Goal: Task Accomplishment & Management: Complete application form

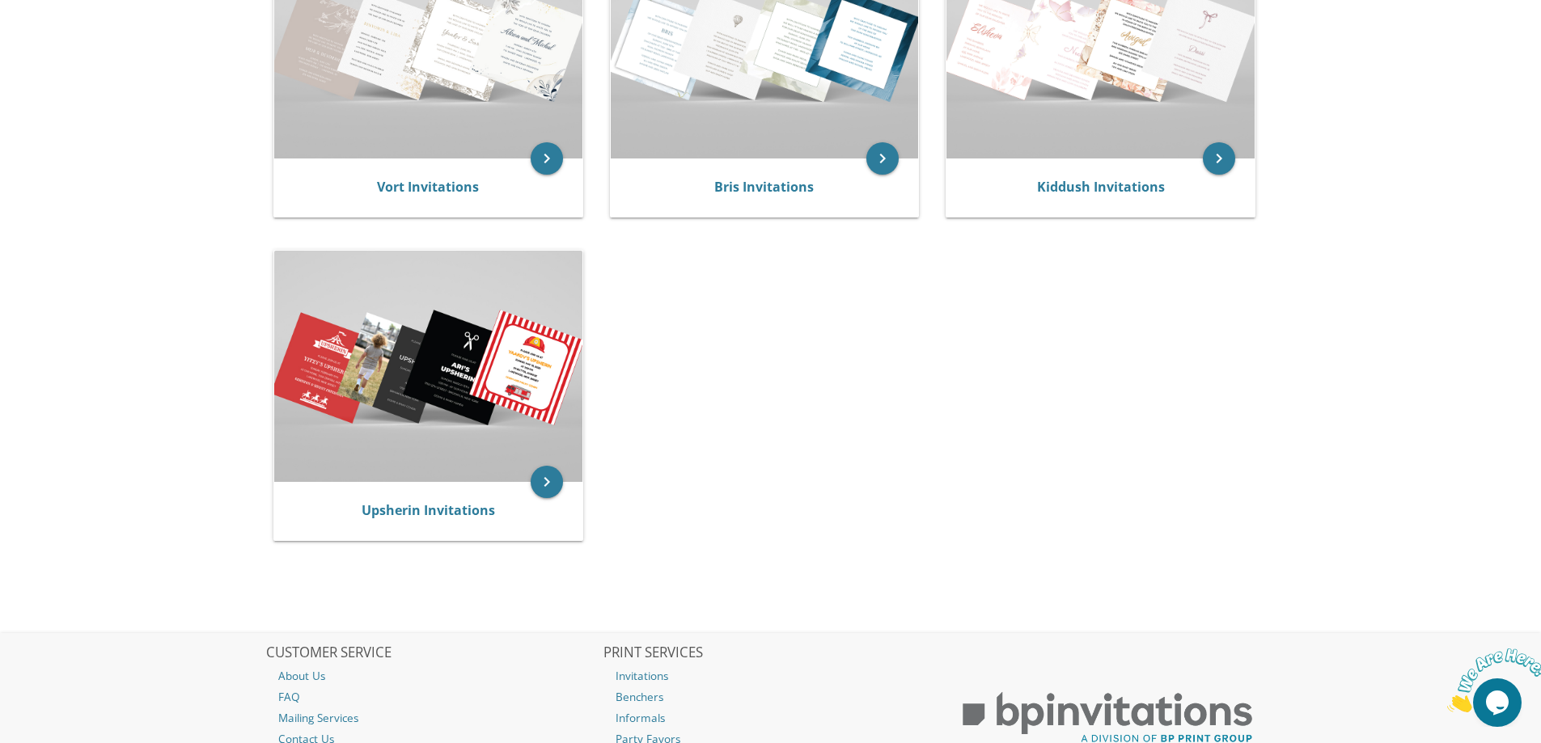
scroll to position [566, 0]
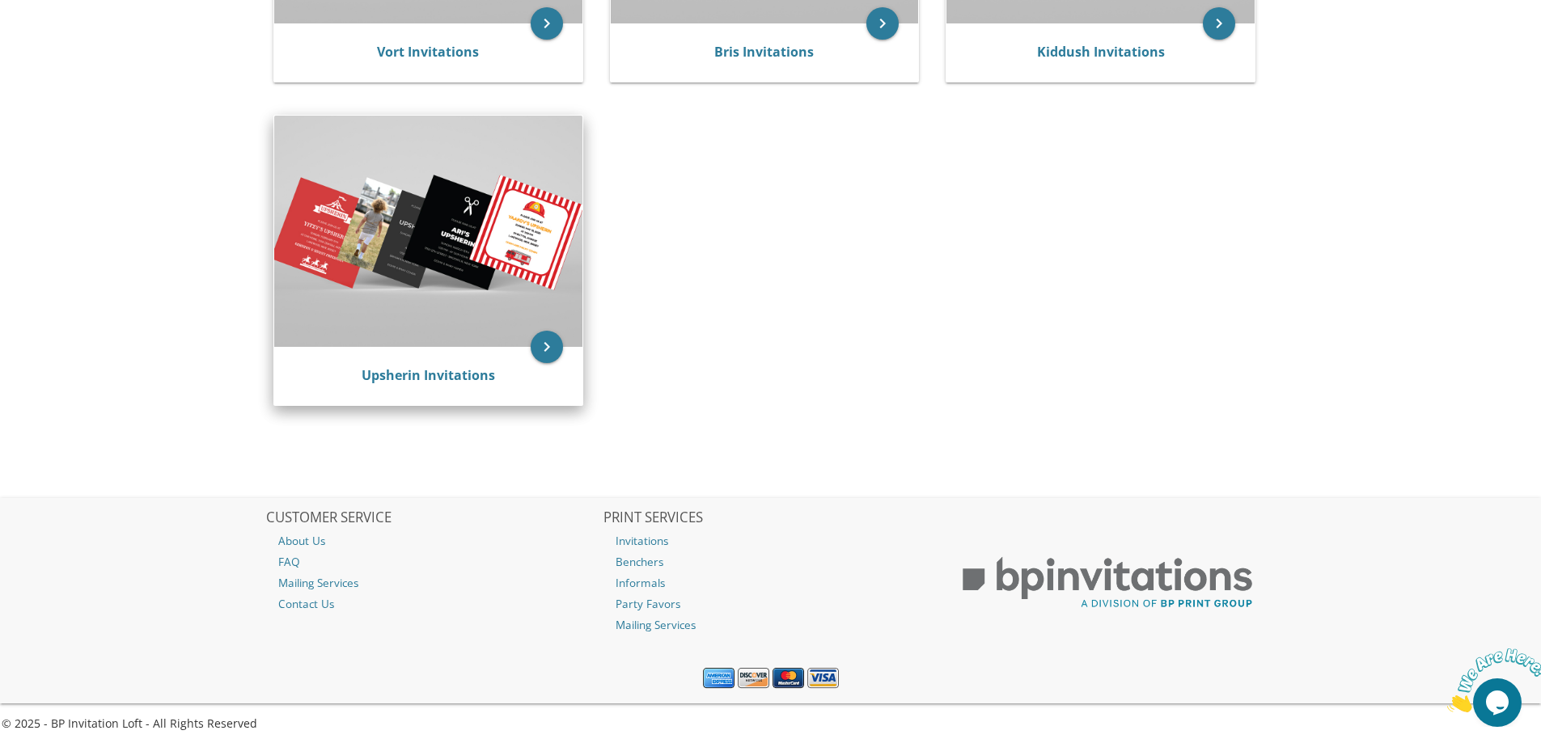
click at [438, 267] on img at bounding box center [428, 231] width 308 height 231
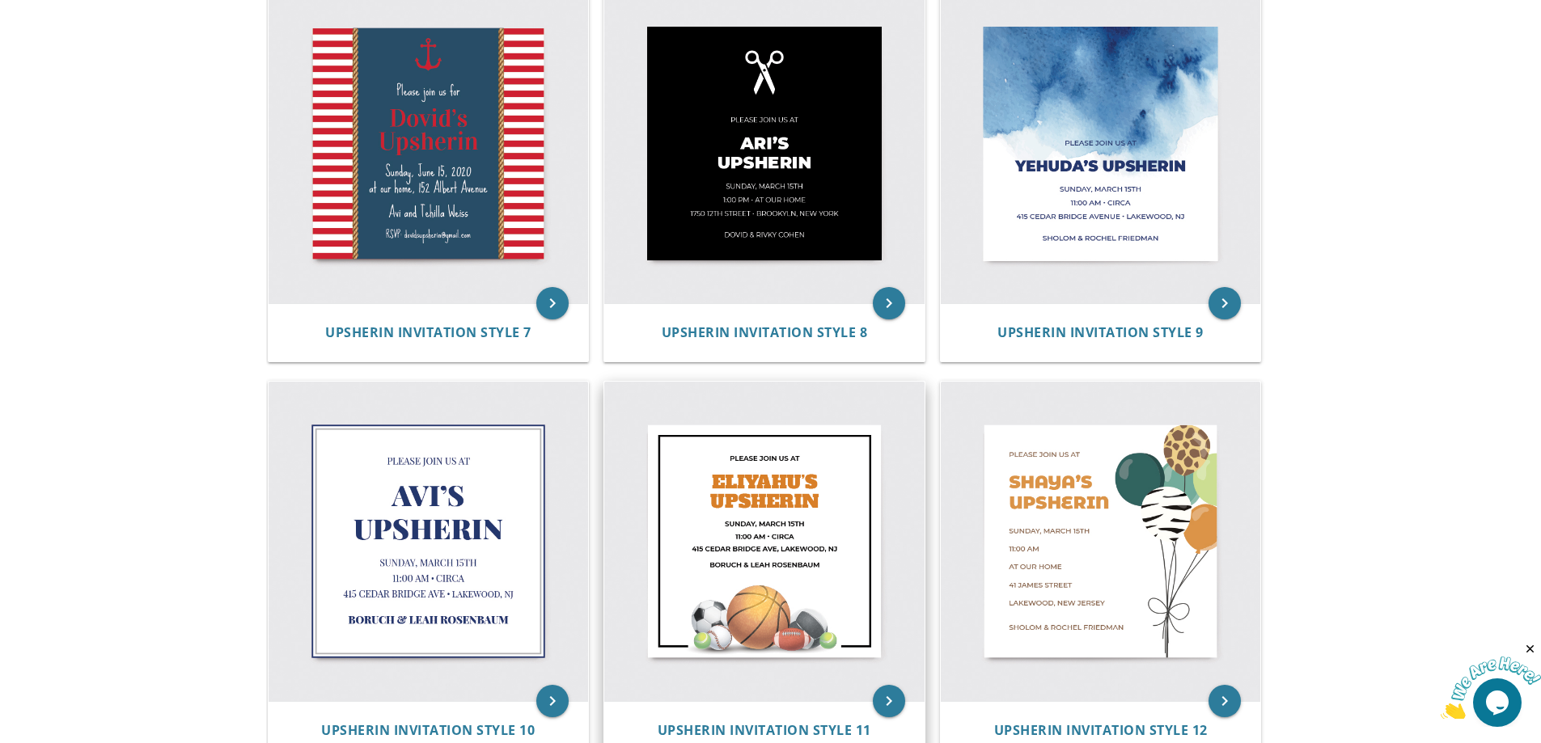
scroll to position [1120, 0]
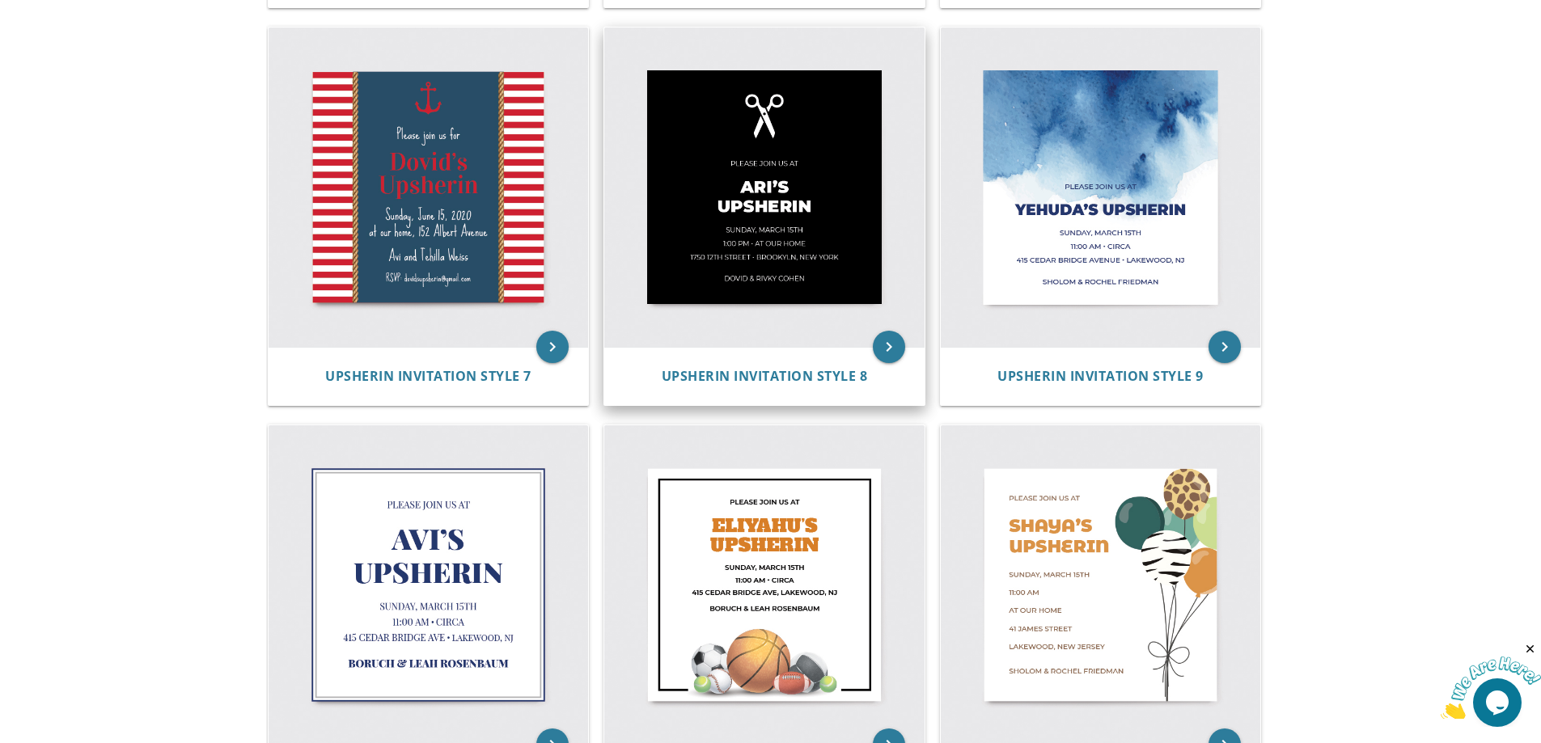
click at [798, 266] on img at bounding box center [764, 188] width 320 height 320
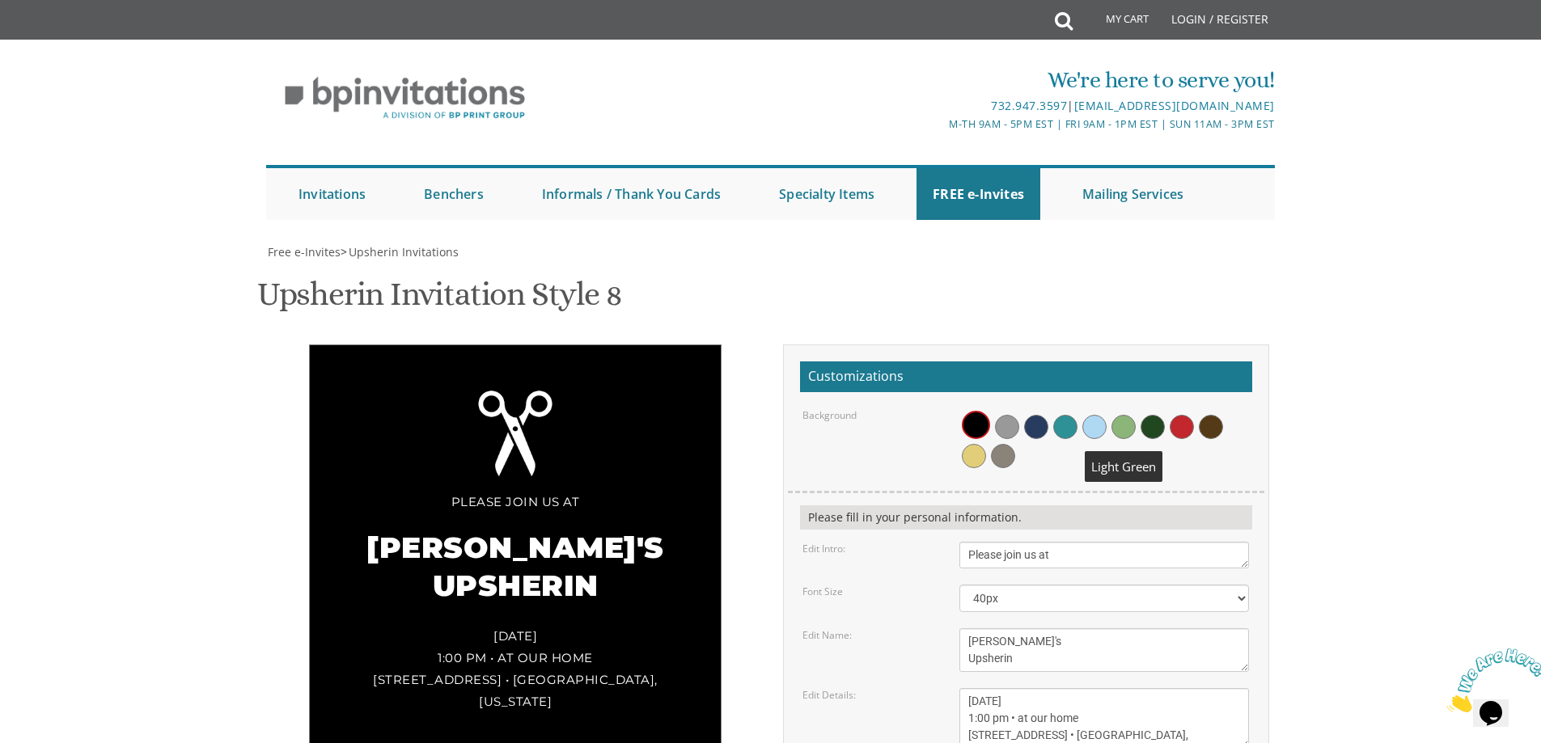
click at [1117, 431] on span at bounding box center [1123, 427] width 24 height 24
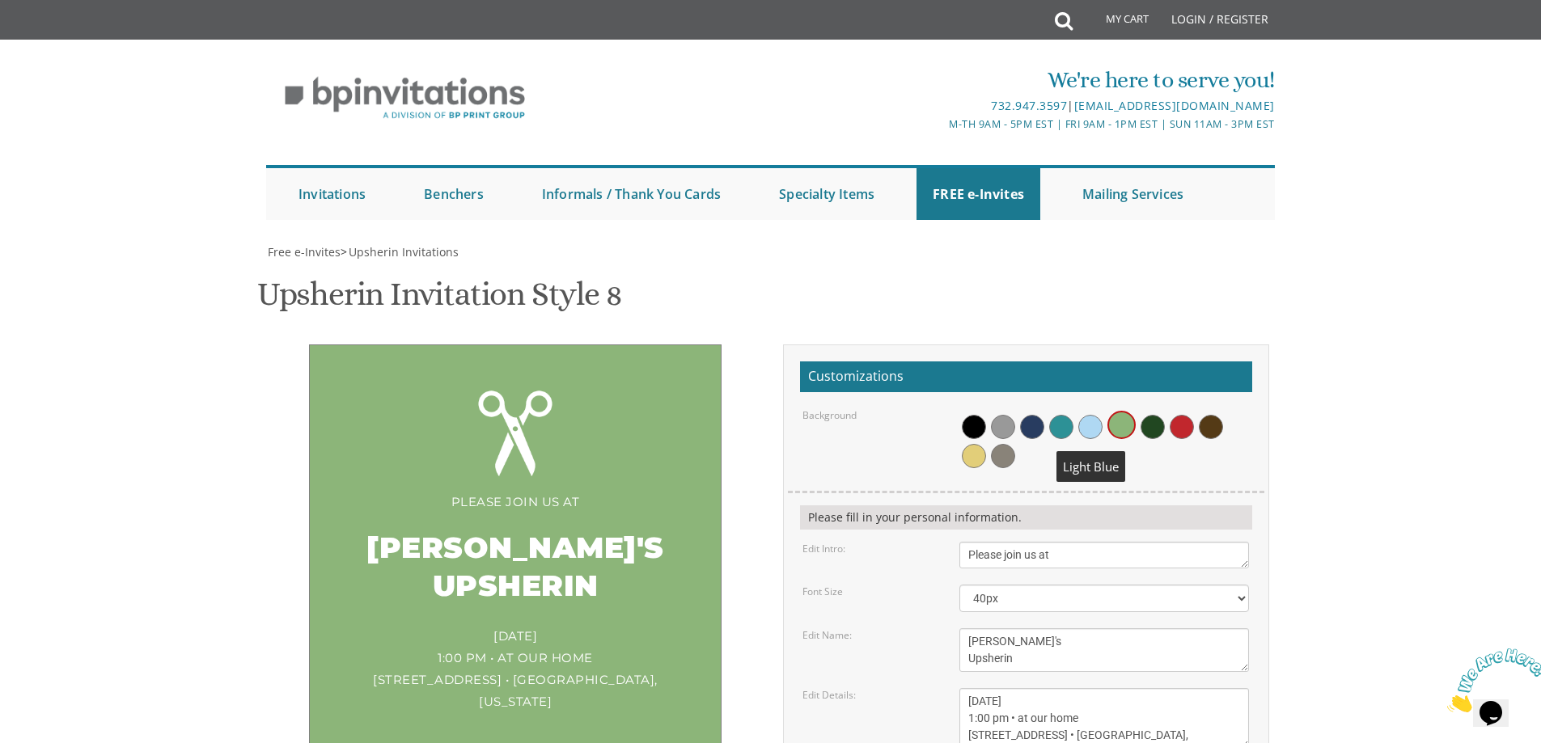
click at [1091, 426] on span at bounding box center [1090, 427] width 24 height 24
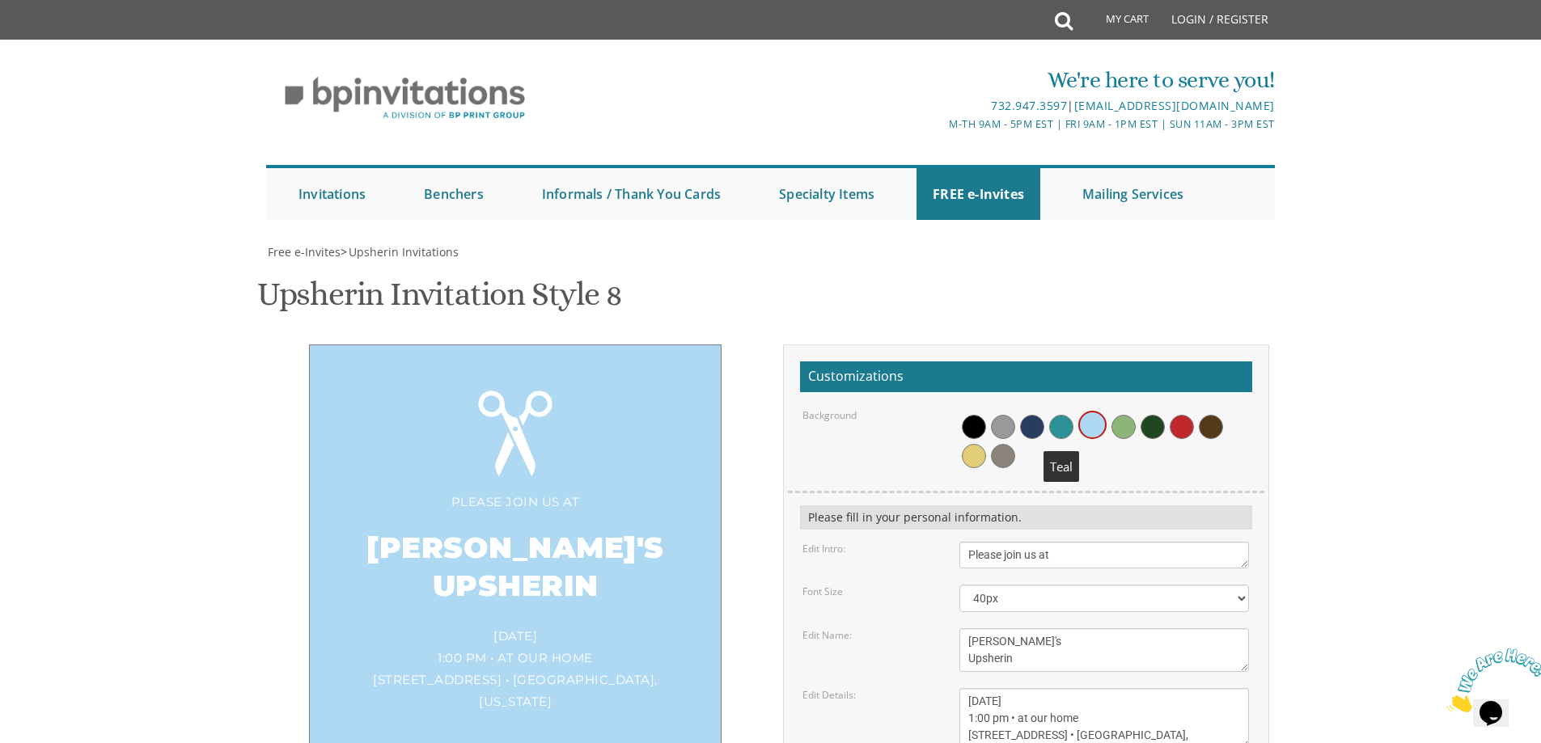
click at [1057, 425] on span at bounding box center [1061, 427] width 24 height 24
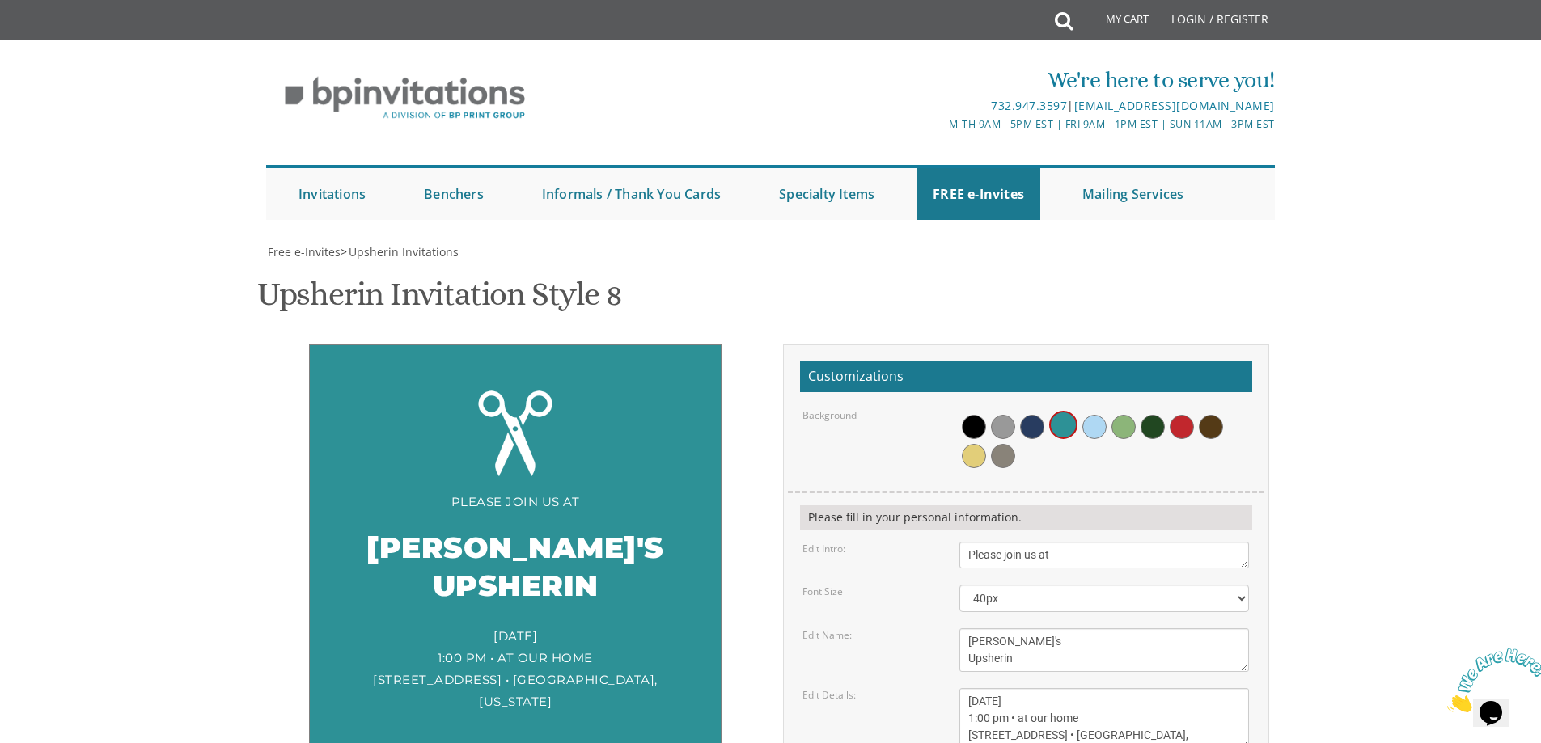
scroll to position [243, 0]
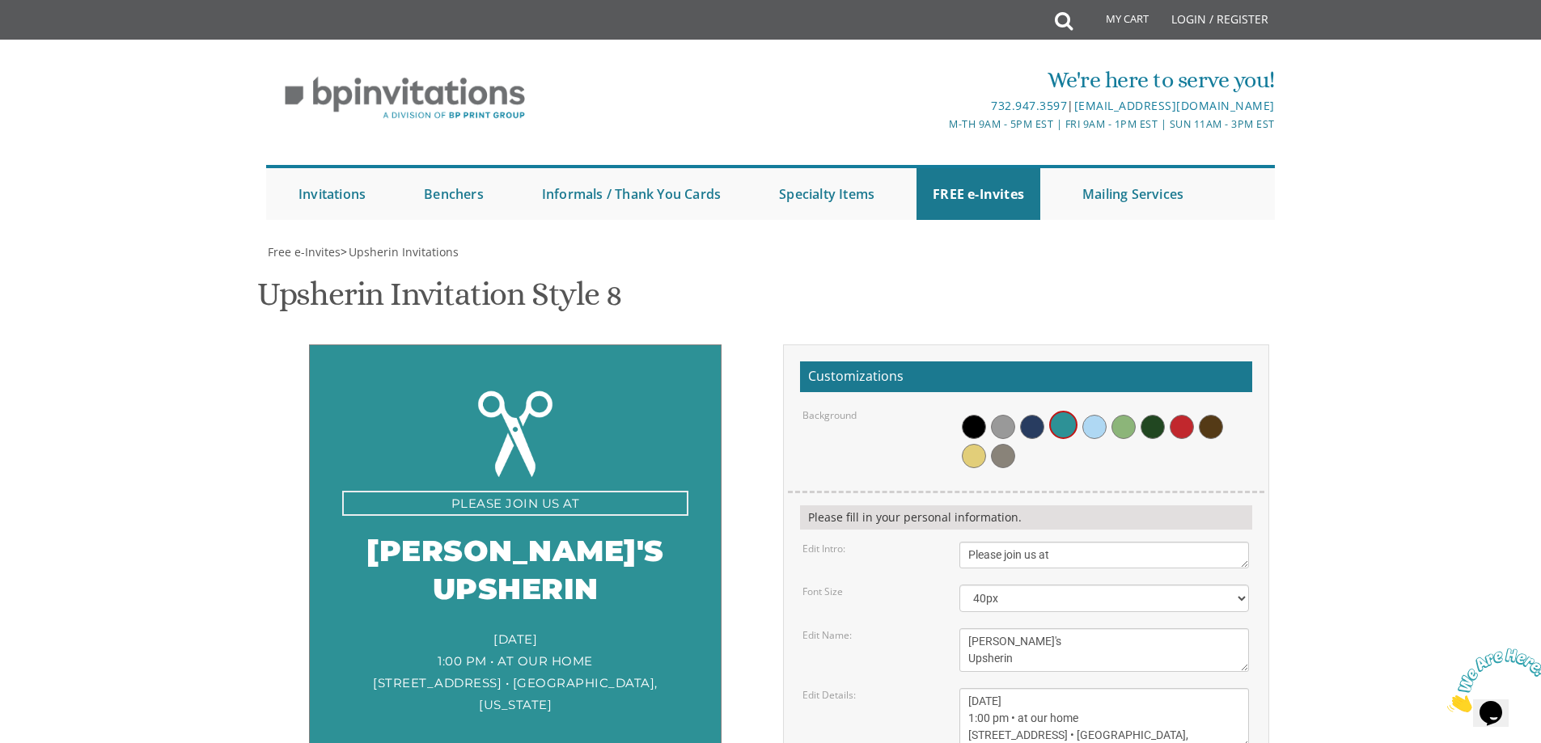
click at [1054, 542] on textarea "Please join us at" at bounding box center [1104, 555] width 290 height 27
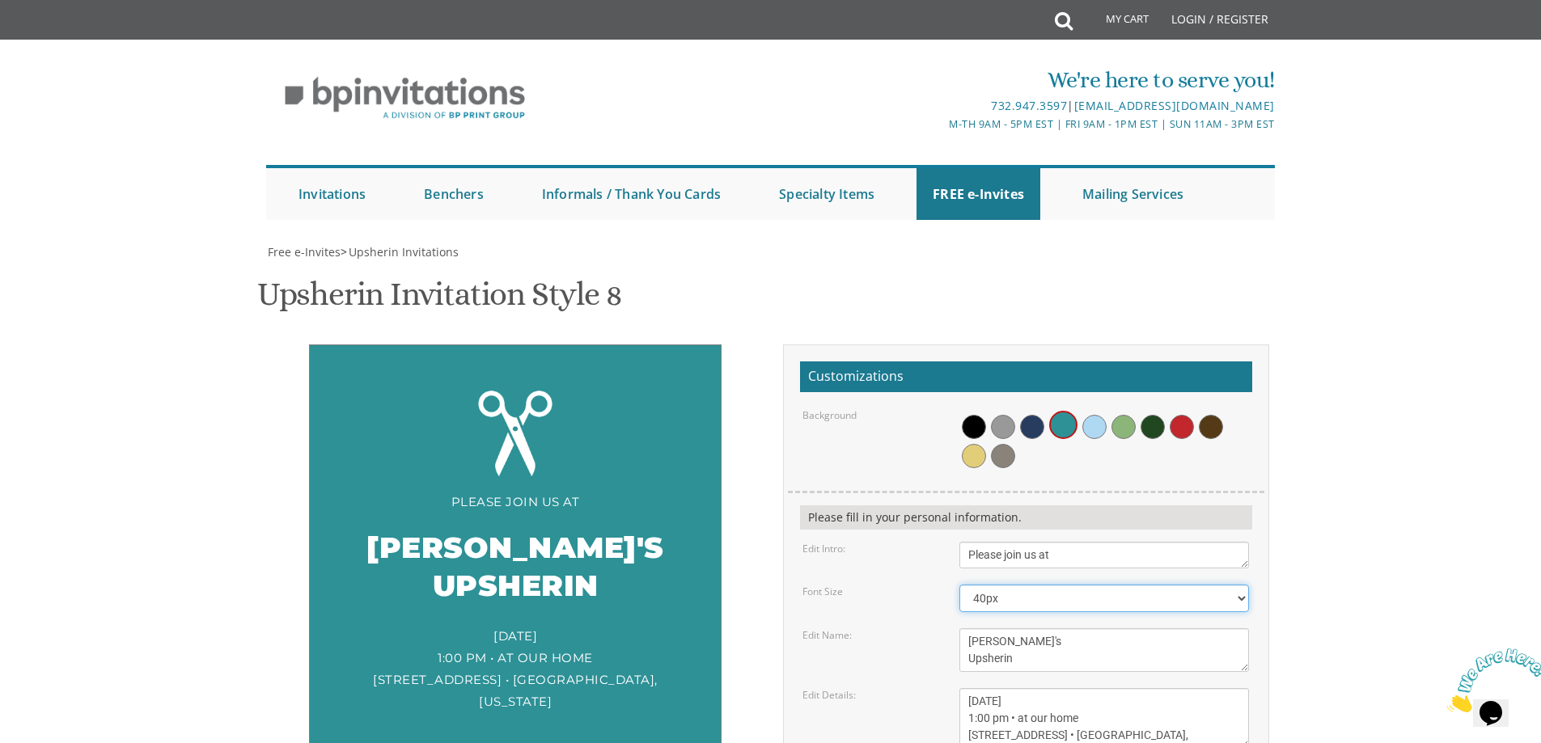
click at [1073, 585] on select "20px 30px 40px 50px 60px 70px 80px" at bounding box center [1104, 599] width 290 height 28
click at [856, 628] on div "Edit Name: Ari's Upsherin" at bounding box center [1025, 650] width 471 height 44
click at [1003, 628] on textarea "Ari's Upsherin" at bounding box center [1104, 650] width 290 height 44
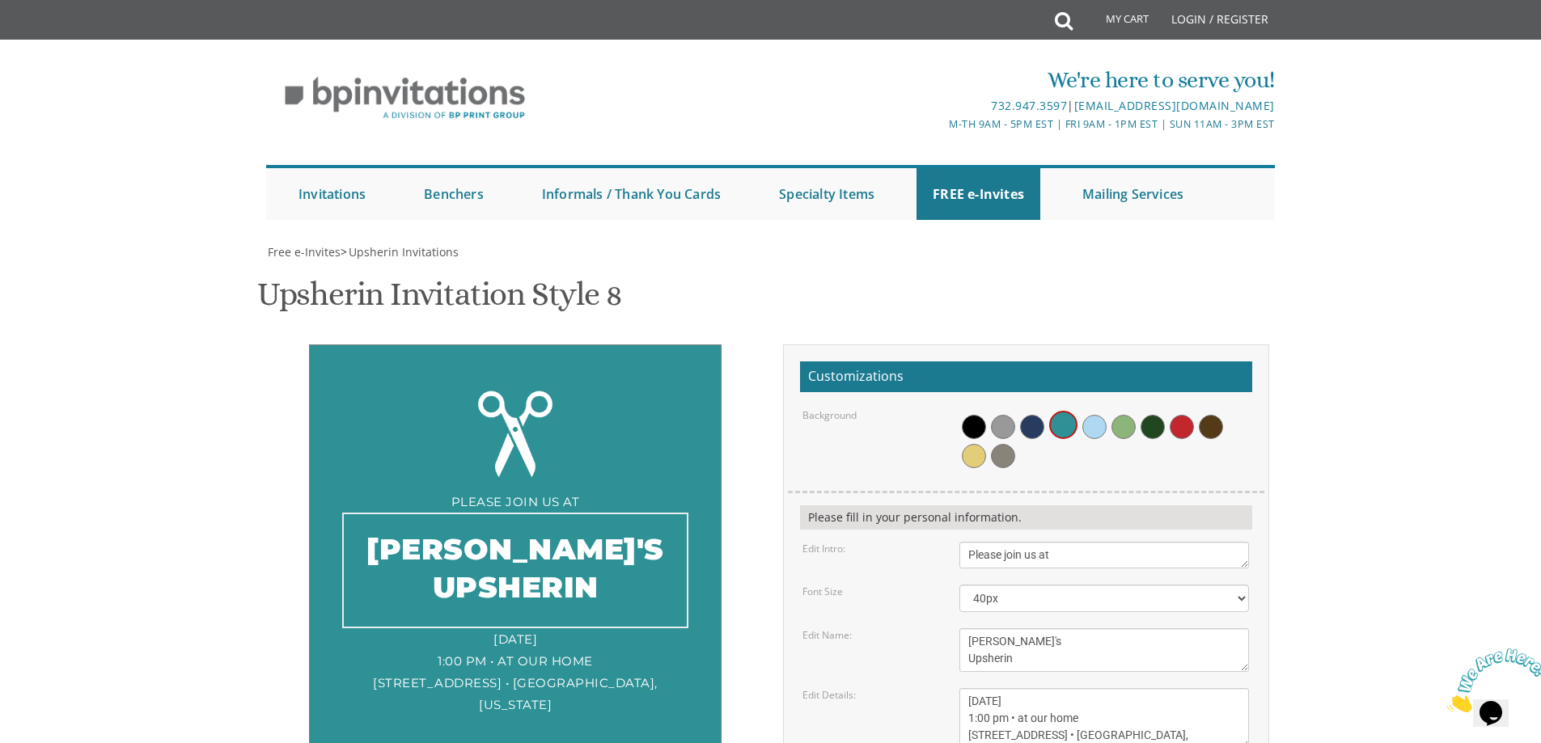
click at [992, 628] on textarea "Ari's Upsherin" at bounding box center [1104, 650] width 290 height 44
drag, startPoint x: 983, startPoint y: 403, endPoint x: 960, endPoint y: 400, distance: 22.9
click at [960, 628] on textarea "Ari's Upsherin" at bounding box center [1104, 650] width 290 height 44
click at [1064, 628] on textarea "Ari's Upsherin" at bounding box center [1104, 650] width 290 height 44
type textarea "AVROHOM ELI'S Upsherin"
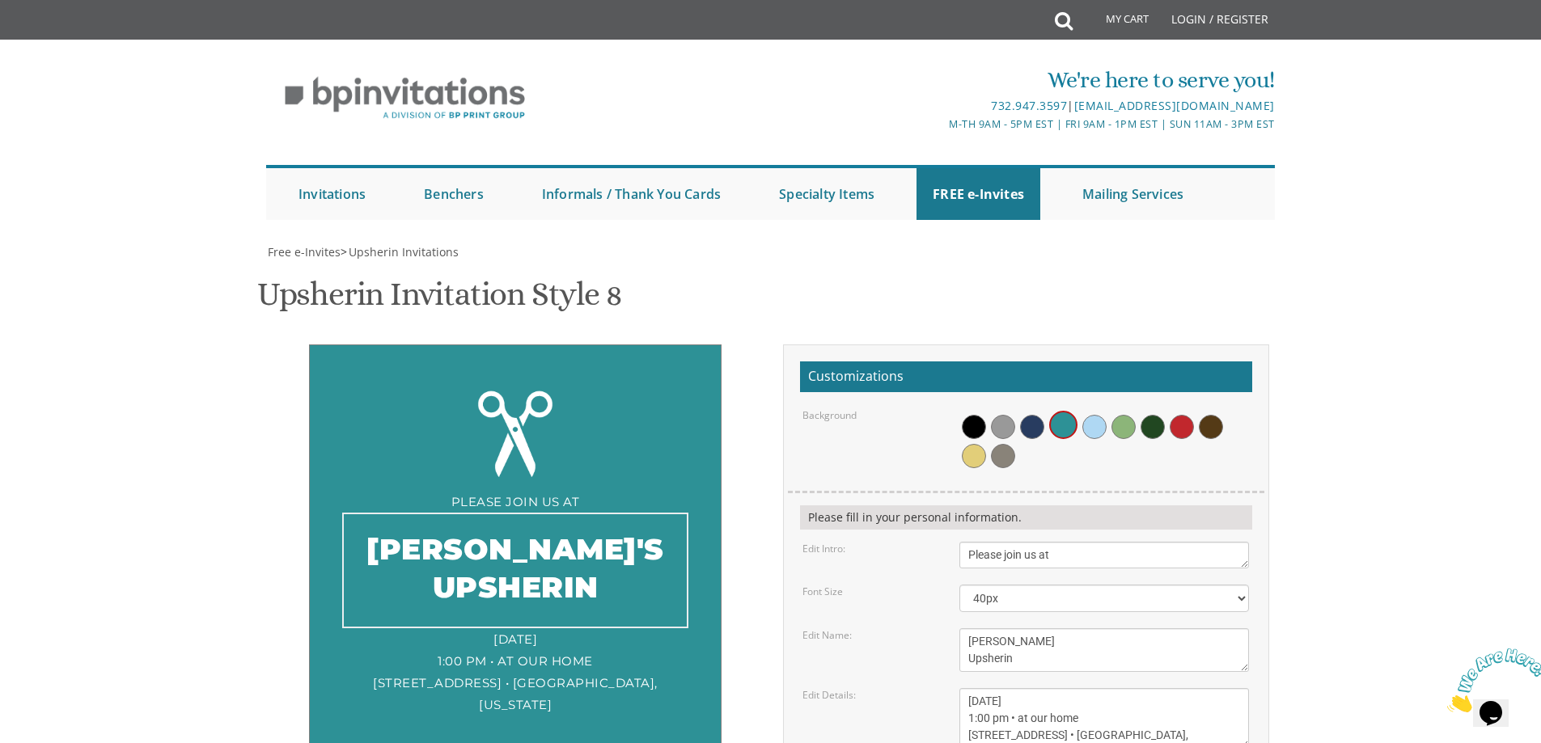
click at [912, 688] on div "Edit Details:" at bounding box center [868, 695] width 157 height 14
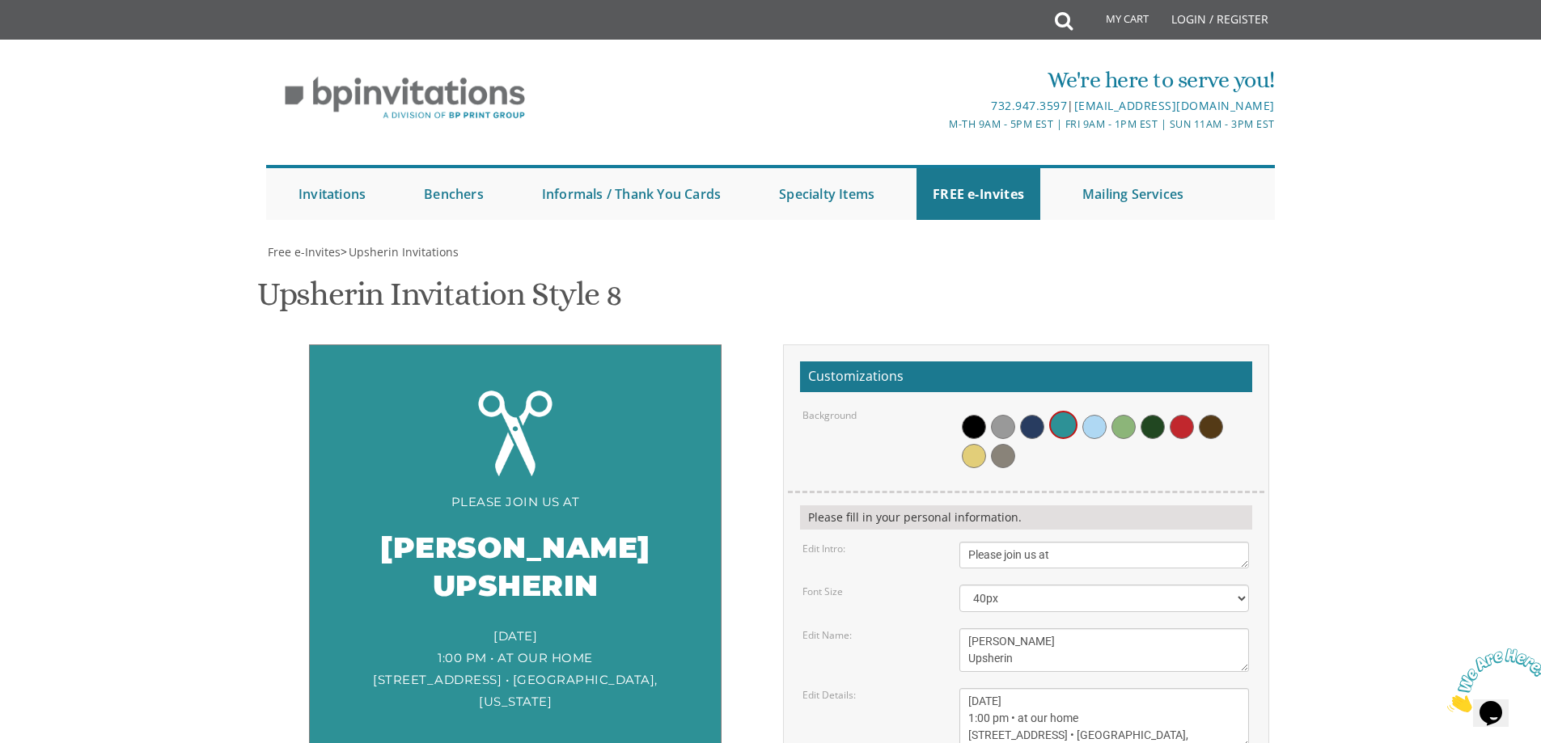
scroll to position [81, 0]
click at [1032, 415] on span at bounding box center [1032, 427] width 24 height 24
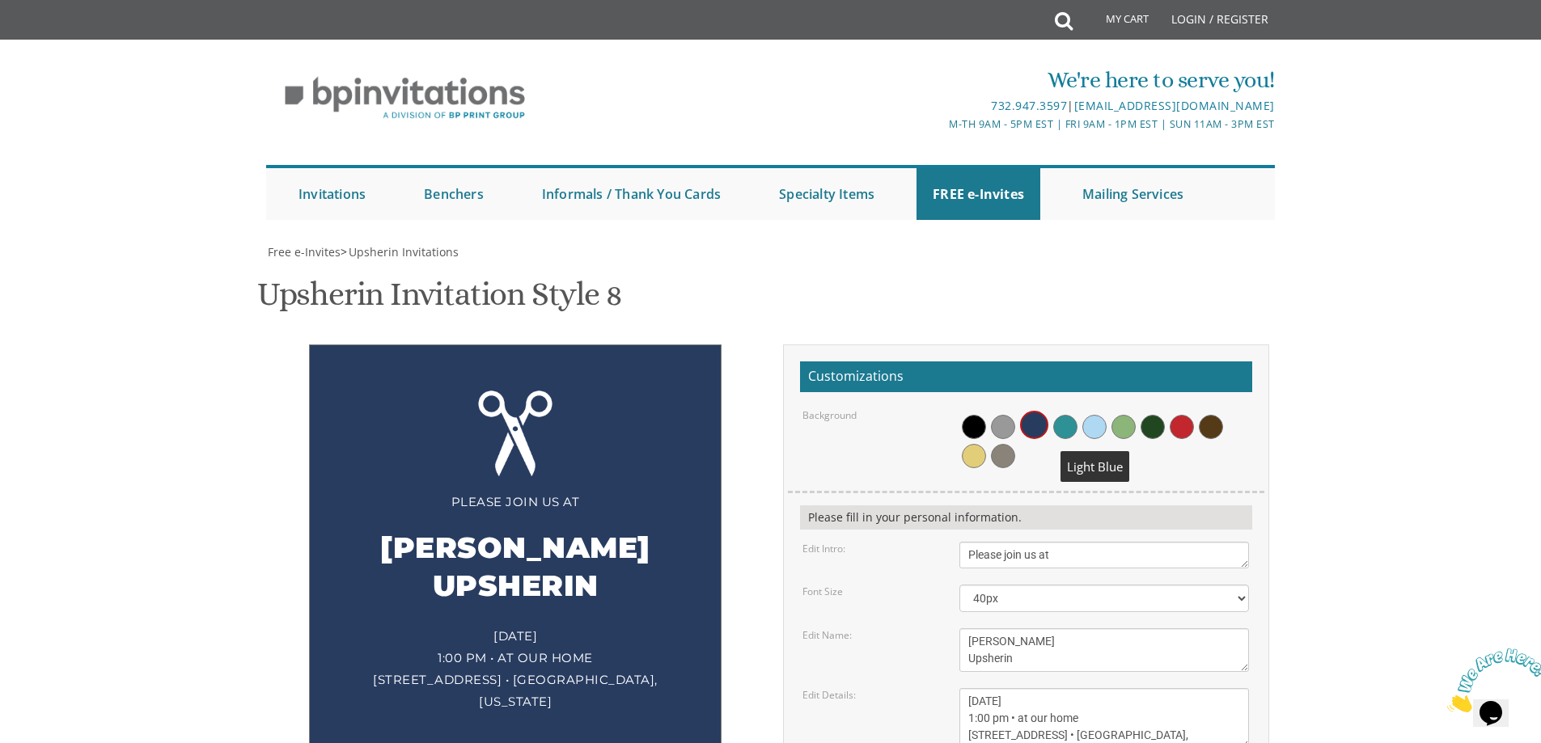
click at [1084, 415] on span at bounding box center [1094, 427] width 24 height 24
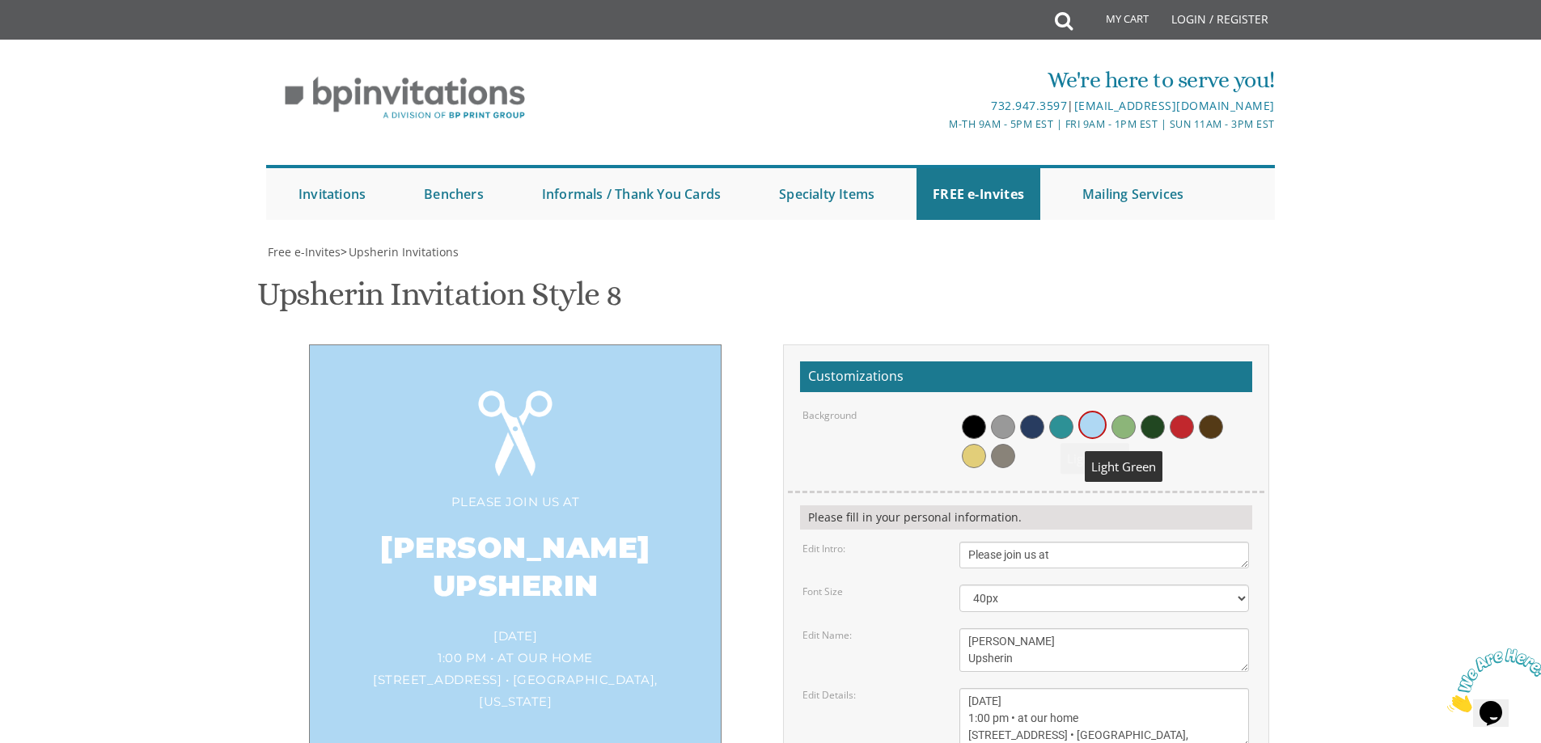
click at [1121, 415] on span at bounding box center [1123, 427] width 24 height 24
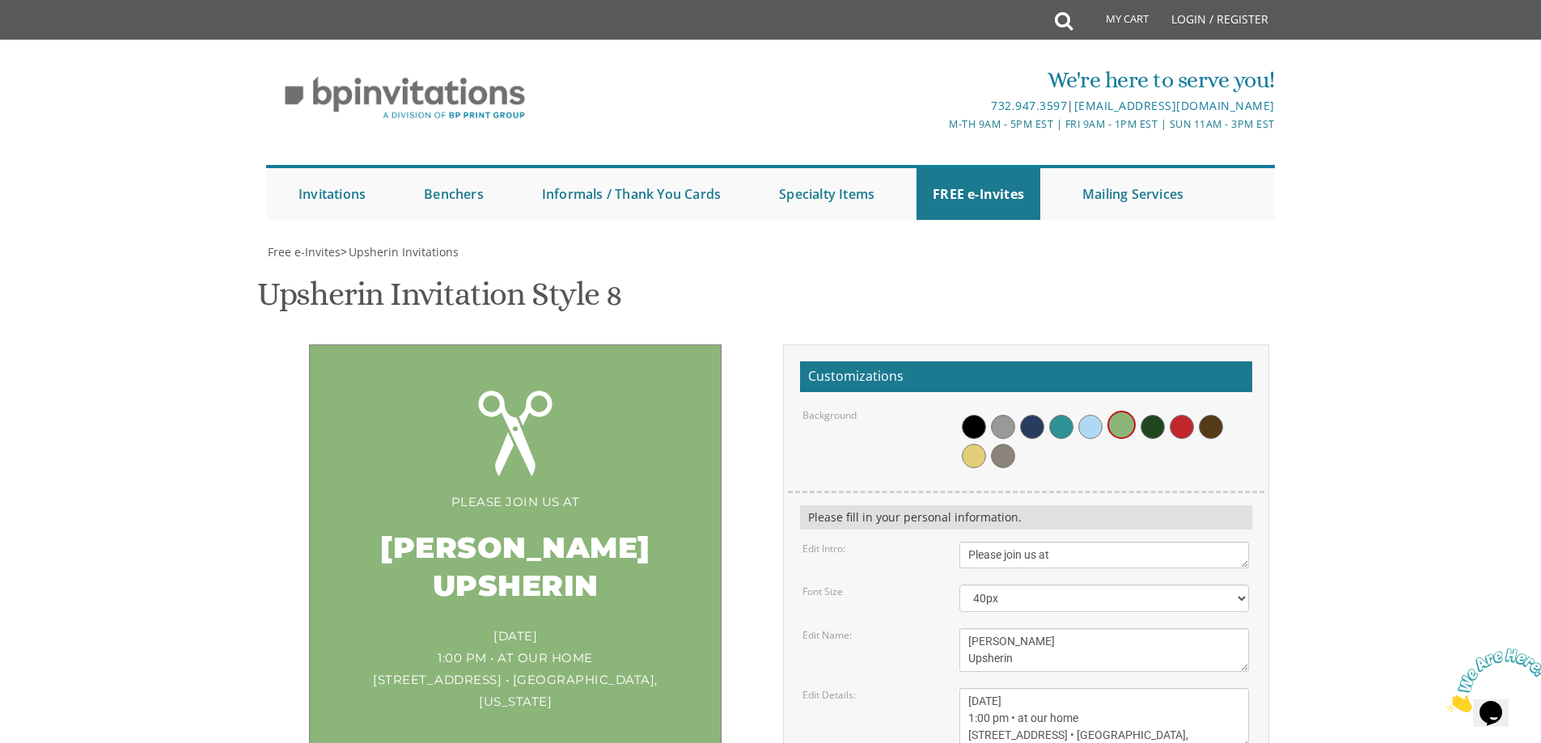
scroll to position [324, 0]
click at [504, 625] on div "Sunday, March 15th 1:00 pm • at our home 1750 E. 12th Street • Brookyln, New Yo…" at bounding box center [515, 668] width 346 height 87
click at [1037, 688] on textarea "Sunday, March 15th 1:00 pm • at our home 1750 E. 12th Street • Brookyln, New Yo…" at bounding box center [1104, 718] width 290 height 61
drag, startPoint x: 1071, startPoint y: 376, endPoint x: 1012, endPoint y: 378, distance: 59.1
click at [1012, 688] on textarea "Sunday, March 15th 1:00 pm • at our home 1750 E. 12th Street • Brookyln, New Yo…" at bounding box center [1104, 718] width 290 height 61
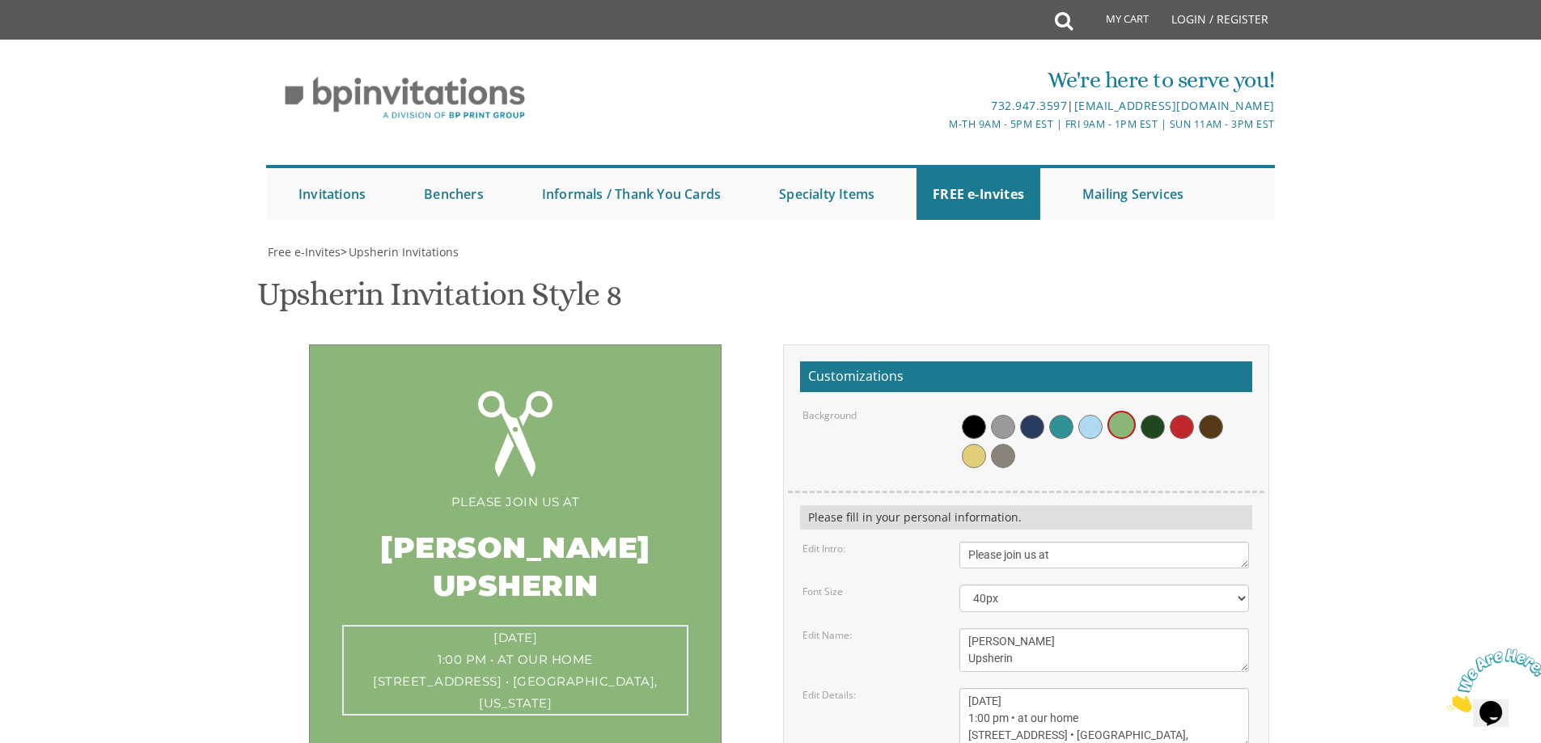
click at [1090, 688] on textarea "Sunday, March 15th 1:00 pm • at our home 1750 E. 12th Street • Brookyln, New Yo…" at bounding box center [1104, 718] width 290 height 61
click at [1001, 688] on textarea "Sunday, March 15th 1:00 pm • at our home 1750 E. 12th Street • Brookyln, New Yo…" at bounding box center [1104, 718] width 290 height 61
drag, startPoint x: 1115, startPoint y: 411, endPoint x: 1078, endPoint y: 413, distance: 37.3
click at [1078, 688] on textarea "Sunday, March 15th 1:00 pm • at our home 1750 E. 12th Street • Brookyln, New Yo…" at bounding box center [1104, 718] width 290 height 61
drag, startPoint x: 1062, startPoint y: 411, endPoint x: 966, endPoint y: 412, distance: 96.3
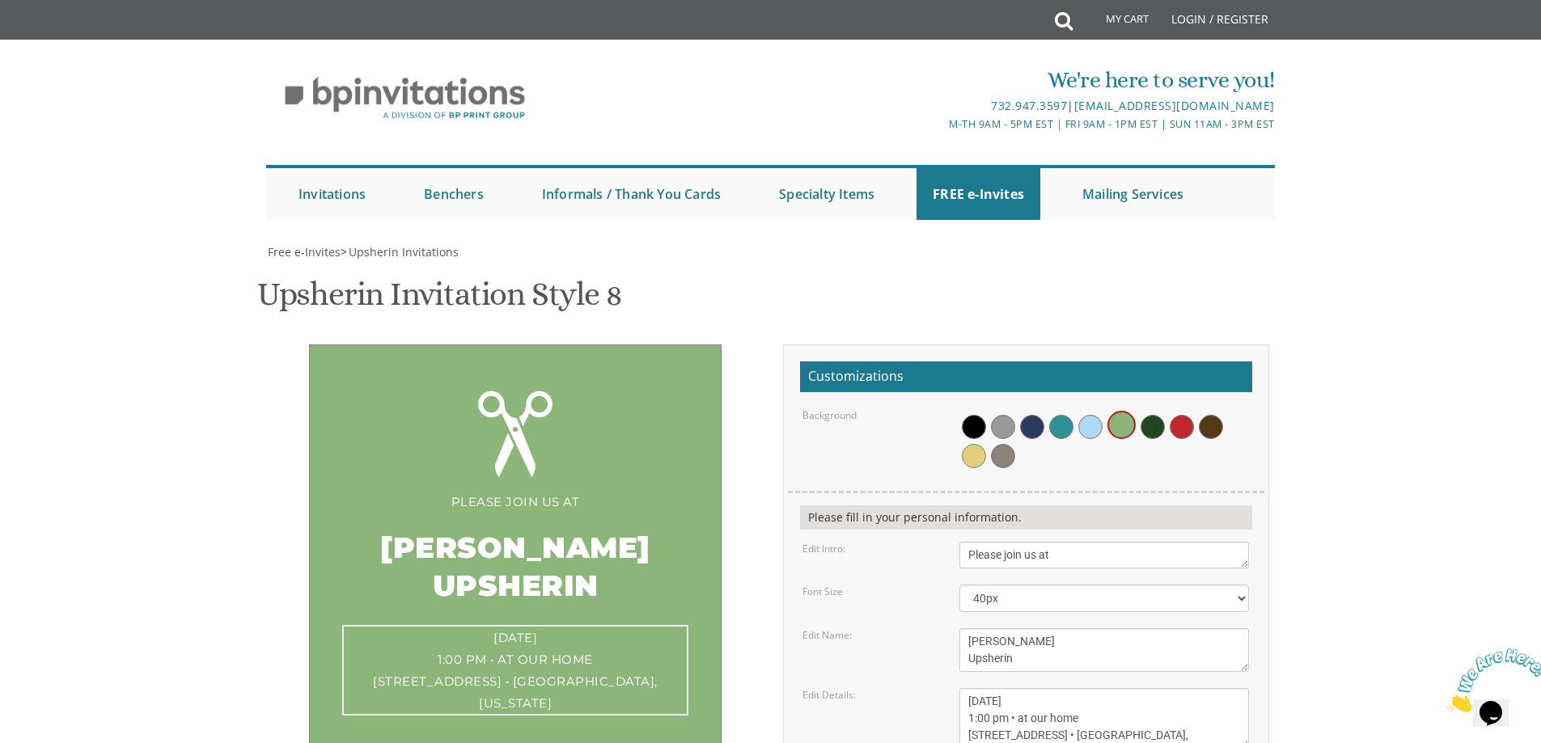
click at [966, 688] on textarea "Sunday, March 15th 1:00 pm • at our home 1750 E. 12th Street • Brookyln, New Yo…" at bounding box center [1104, 718] width 290 height 61
drag, startPoint x: 1110, startPoint y: 413, endPoint x: 1071, endPoint y: 418, distance: 39.1
click at [1071, 688] on textarea "Sunday, March 15th 1:00 pm • at our home 1750 E. 12th Street • Brookyln, New Yo…" at bounding box center [1104, 718] width 290 height 61
drag, startPoint x: 1187, startPoint y: 414, endPoint x: 1166, endPoint y: 418, distance: 22.2
click at [1166, 688] on textarea "Sunday, March 15th 1:00 pm • at our home 1750 E. 12th Street • Brookyln, New Yo…" at bounding box center [1104, 718] width 290 height 61
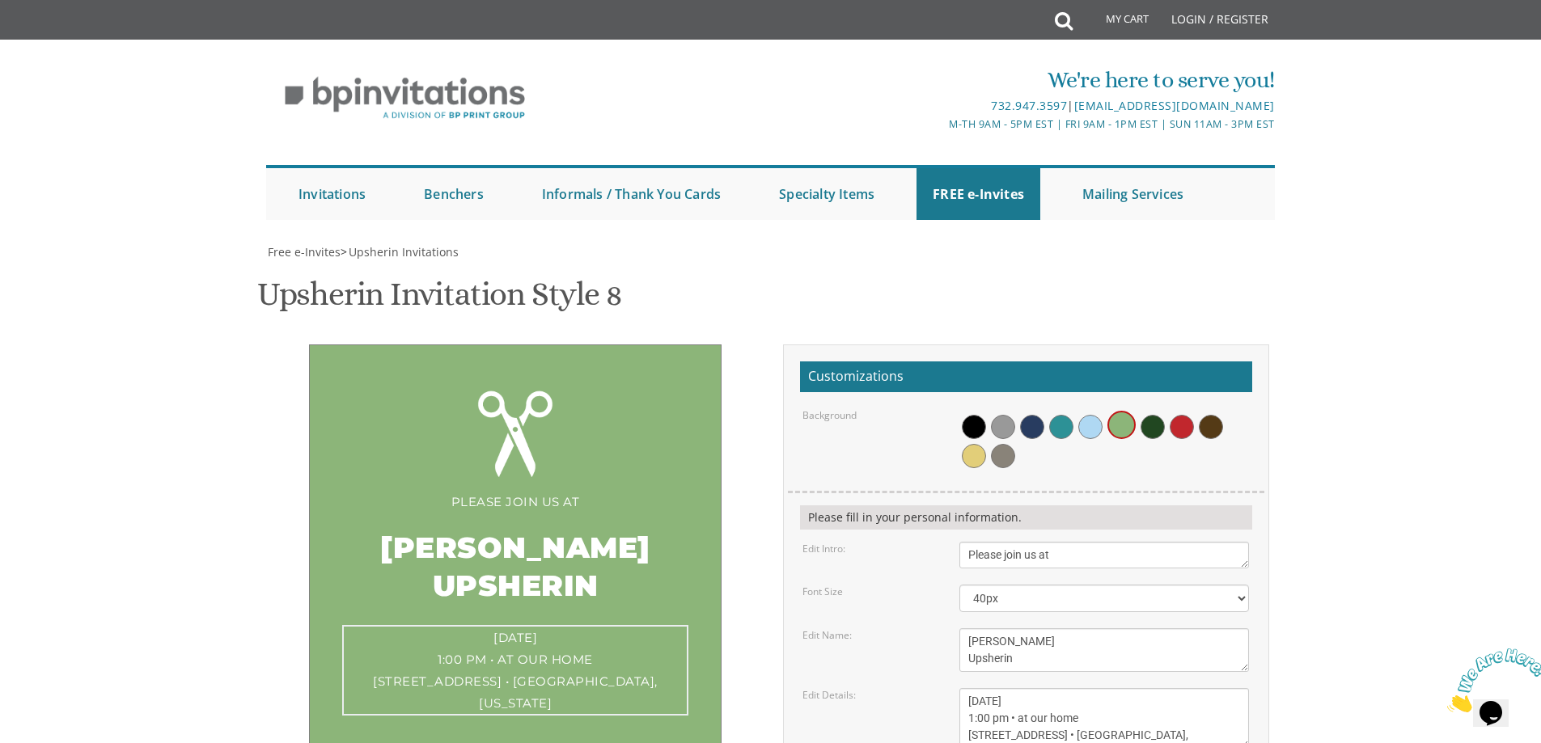
click at [967, 688] on textarea "Sunday, March 15th 1:00 pm • at our home 1750 E. 12th Street • Brookyln, New Yo…" at bounding box center [1104, 718] width 290 height 61
click at [466, 625] on div "Sunday, OCTOBER 5TH PEKLACH 1:00 pm • at our home 108 E 4TH STREET • LAKEWOOD, …" at bounding box center [515, 668] width 346 height 87
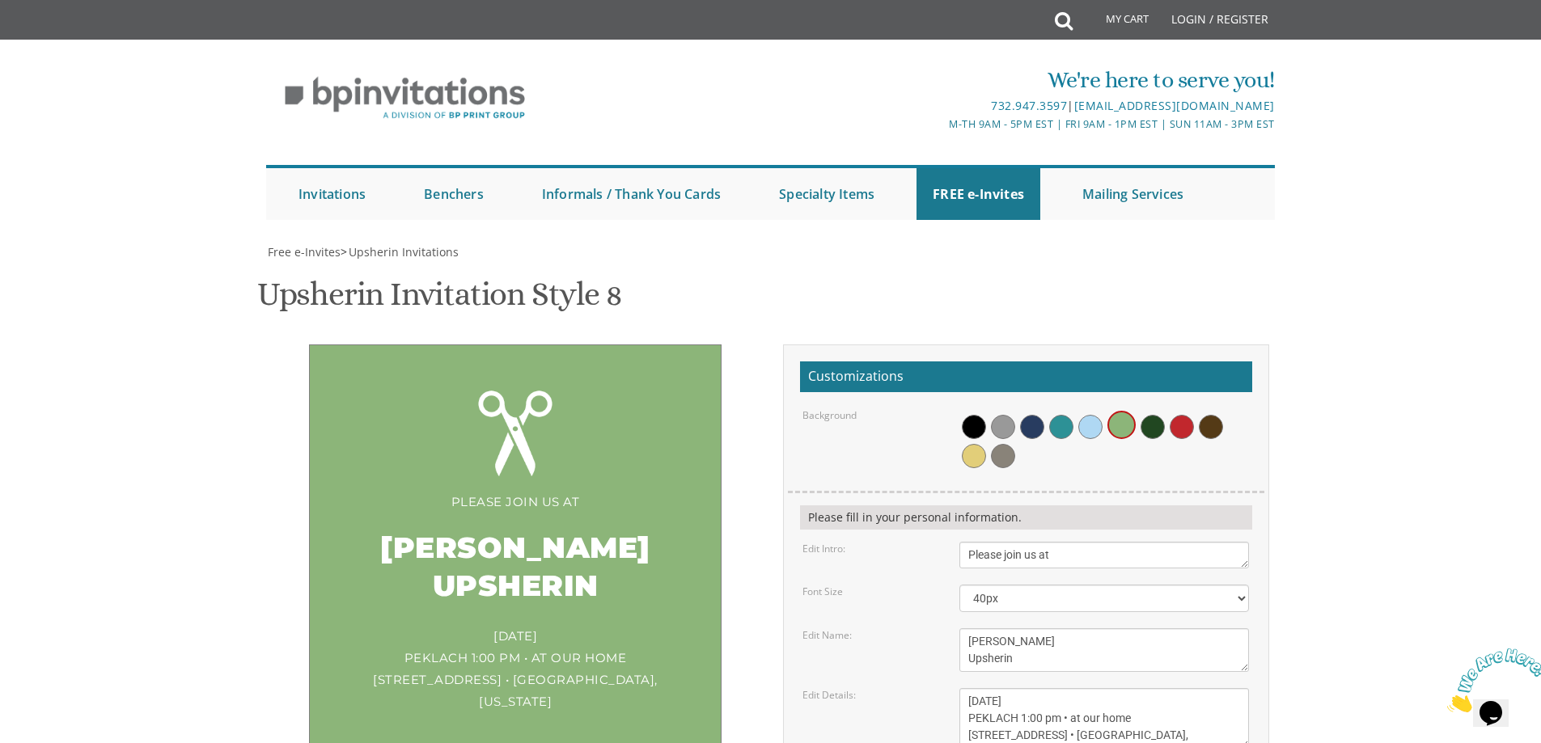
click at [471, 625] on div "Sunday, OCTOBER 5TH PEKLACH 1:00 pm • at our home 108 E 4TH STREET • LAKEWOOD, …" at bounding box center [515, 668] width 346 height 87
click at [1014, 688] on textarea "Sunday, March 15th 1:00 pm • at our home 1750 E. 12th Street • Brookyln, New Yo…" at bounding box center [1104, 718] width 290 height 61
click at [1221, 688] on textarea "Sunday, March 15th 1:00 pm • at our home 1750 E. 12th Street • Brookyln, New Yo…" at bounding box center [1104, 718] width 290 height 61
type textarea "Sunday, OCTOBER 5TH PEKLACH - 1:00 pm • at our home 108 E 4TH STREET • LAKEWOOD…"
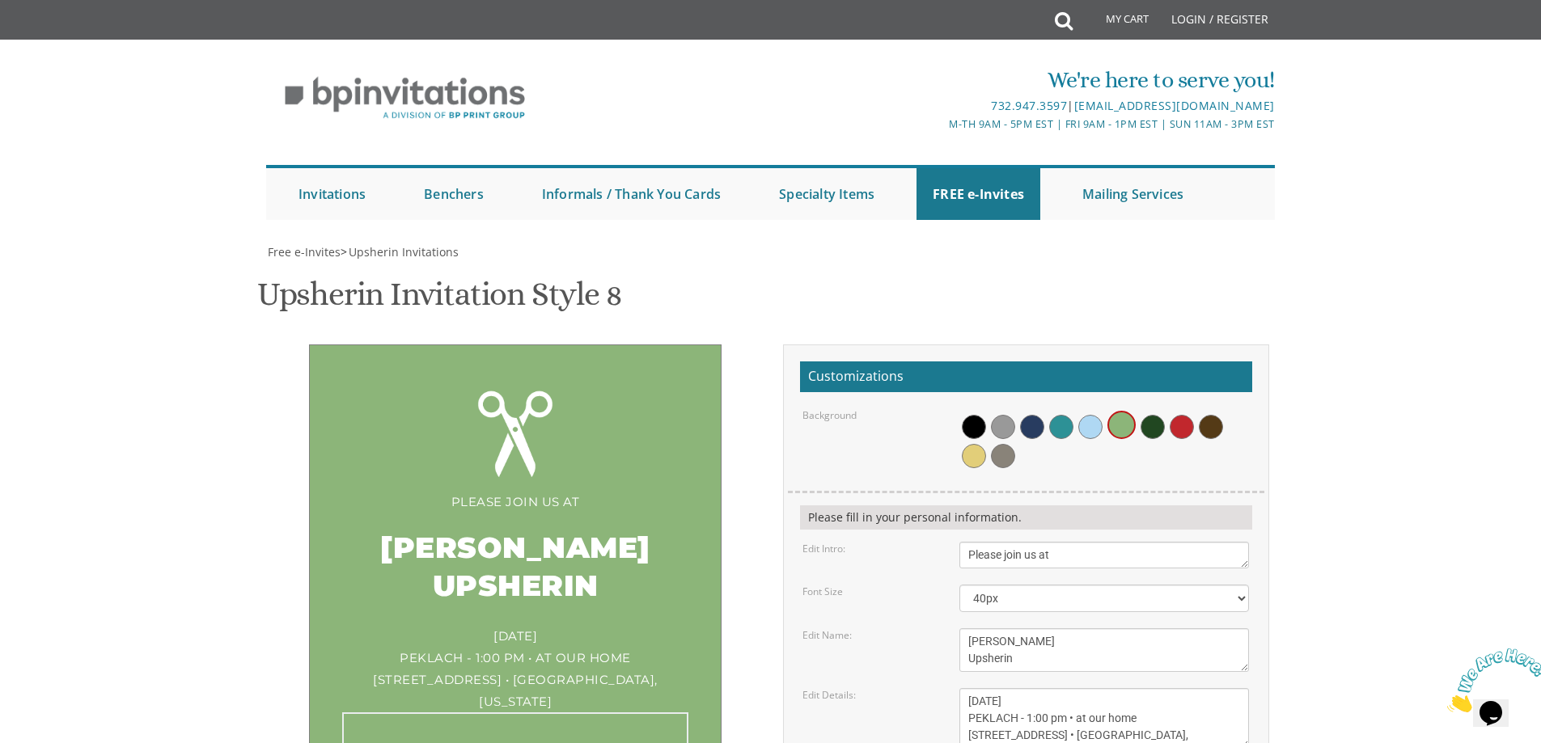
click at [609, 713] on div "Avi and Tehilla Weiss" at bounding box center [515, 739] width 346 height 53
drag, startPoint x: 1079, startPoint y: 456, endPoint x: 949, endPoint y: 451, distance: 130.3
type textarea "B"
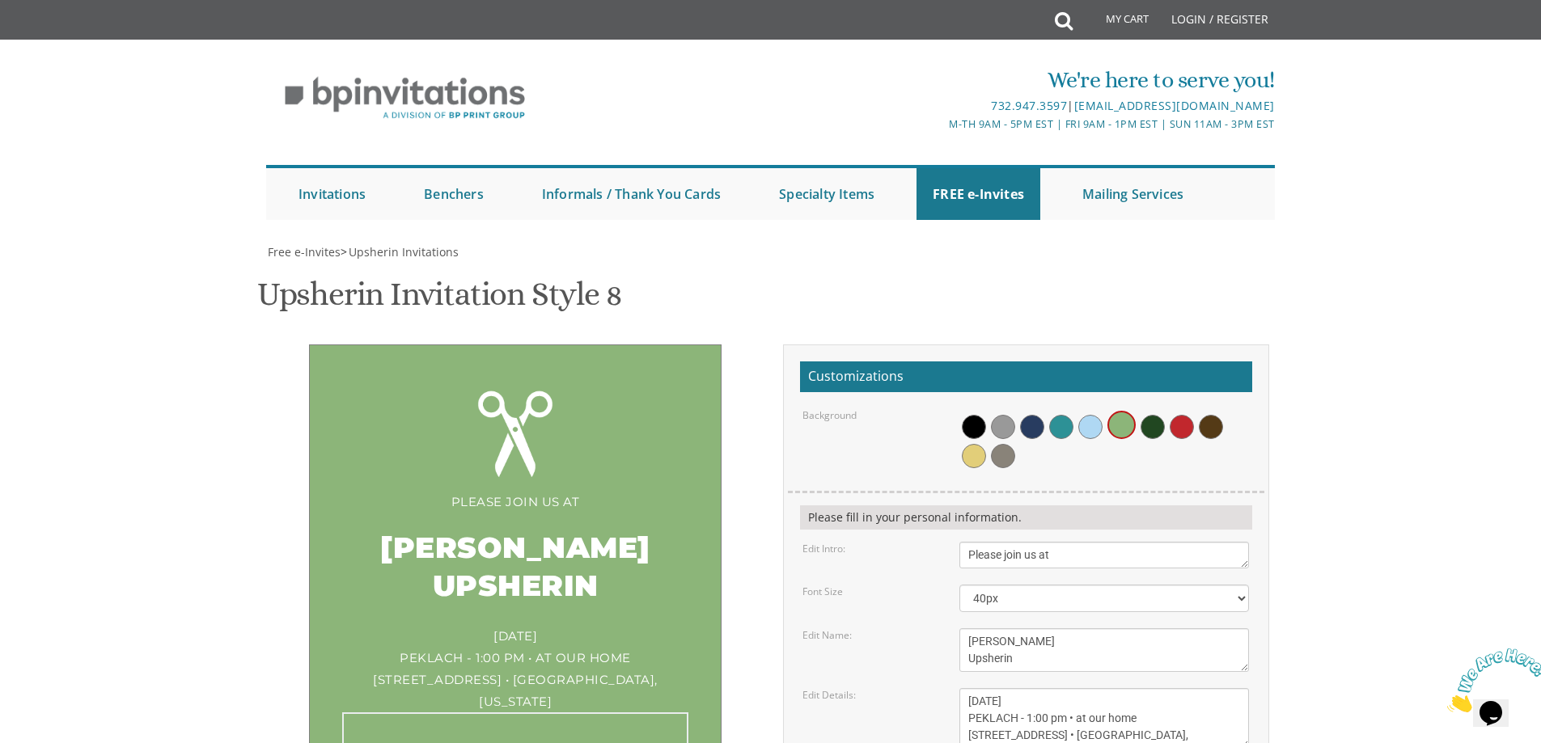
type textarea "THE GOLDSTEINS"
drag, startPoint x: 595, startPoint y: 563, endPoint x: 561, endPoint y: 512, distance: 61.2
click at [595, 563] on div "Please join us at AVROHOM ELI'S Upsherin Sunday, OCTOBER 5TH PEKLACH - 1:00 pm …" at bounding box center [770, 654] width 1021 height 619
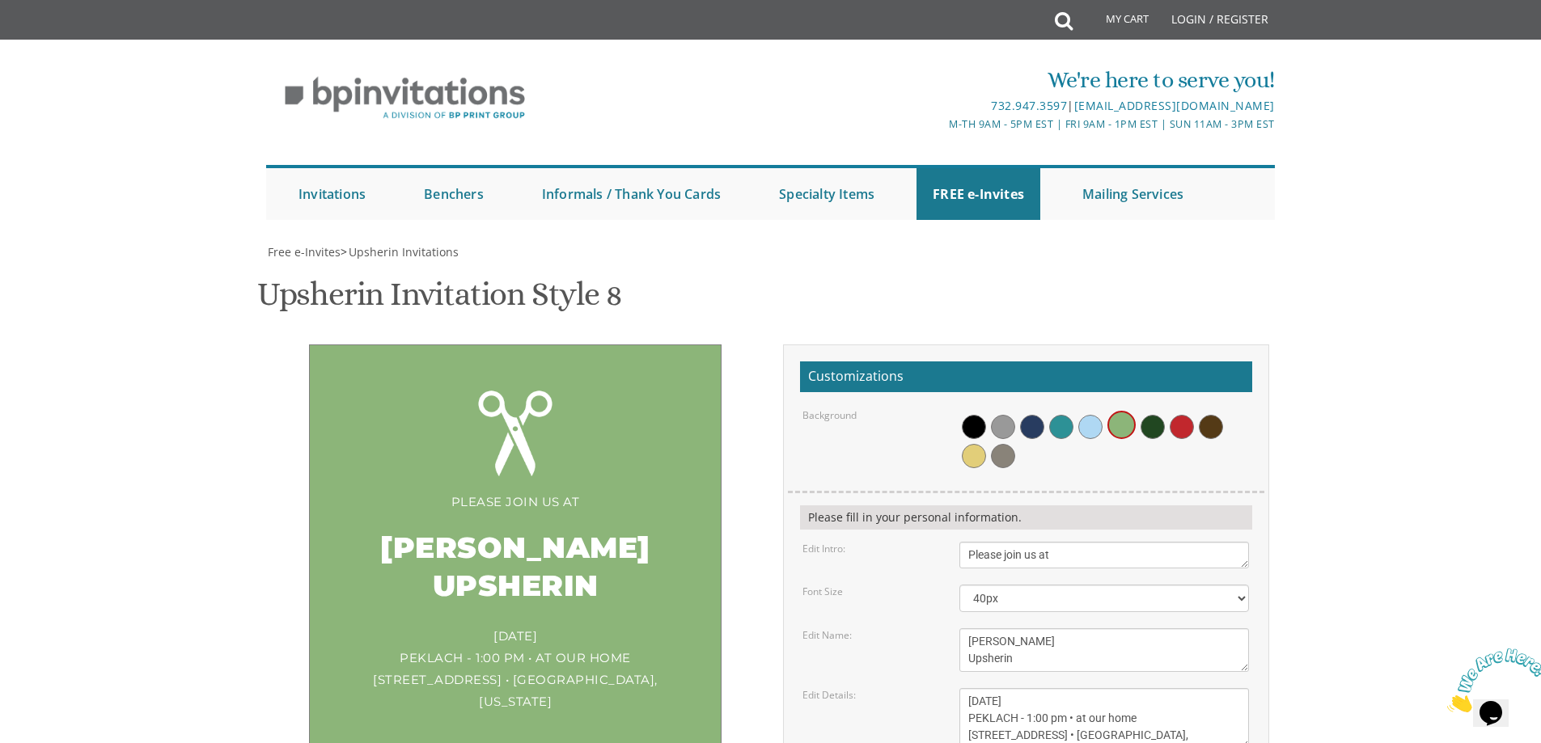
click at [1066, 688] on textarea "Sunday, March 15th 1:00 pm • at our home 1750 E. 12th Street • Brookyln, New Yo…" at bounding box center [1104, 718] width 290 height 61
click at [1082, 688] on textarea "Sunday, March 15th 1:00 pm • at our home 1750 E. 12th Street • Brookyln, New Yo…" at bounding box center [1104, 718] width 290 height 61
click at [1280, 490] on div "Customizations Background Please fill in your personal information. Edit Intro:…" at bounding box center [1026, 654] width 510 height 619
click at [1073, 688] on textarea "Sunday, March 15th 1:00 pm • at our home 1750 E. 12th Street • Brookyln, New Yo…" at bounding box center [1104, 718] width 290 height 61
drag, startPoint x: 1068, startPoint y: 475, endPoint x: 1047, endPoint y: 474, distance: 21.0
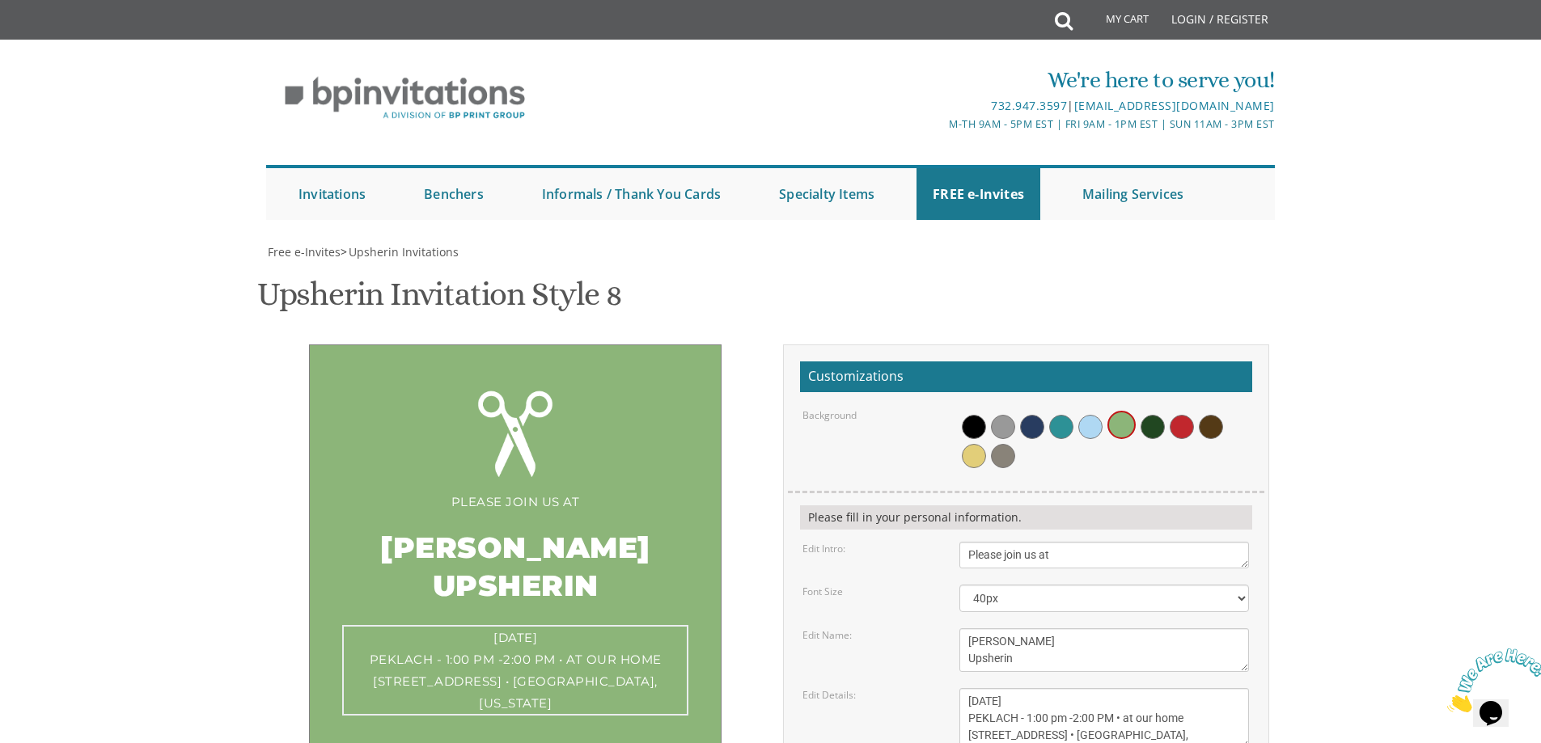
click at [1047, 688] on textarea "Sunday, March 15th 1:00 pm • at our home 1750 E. 12th Street • Brookyln, New Yo…" at bounding box center [1104, 718] width 290 height 61
type textarea "Sunday, OCTOBER 5TH PEKLACH - 1:00-2:00 PM • at our home 108 E 4TH STREET • LAK…"
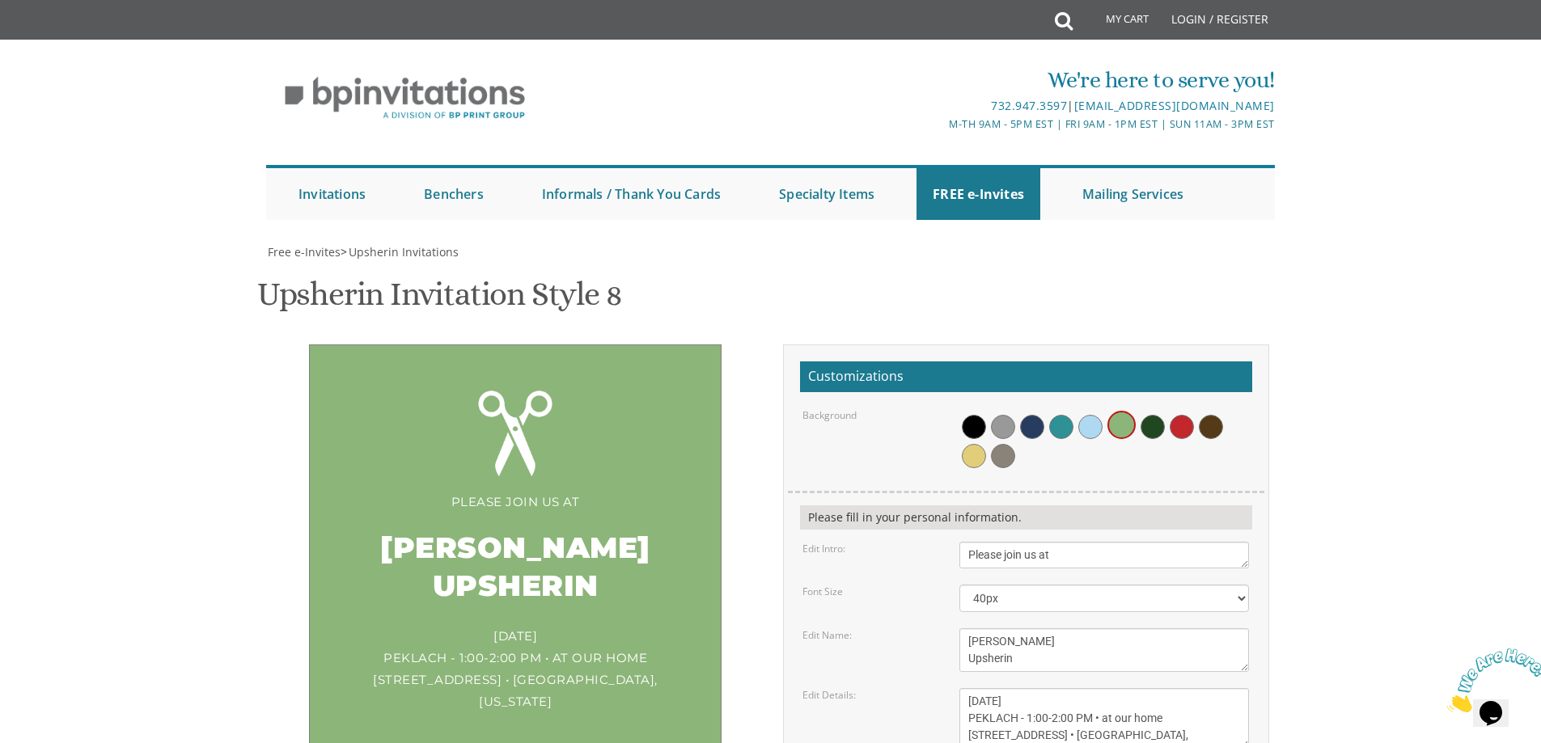
type input "estigoldstein9@gmail.com"
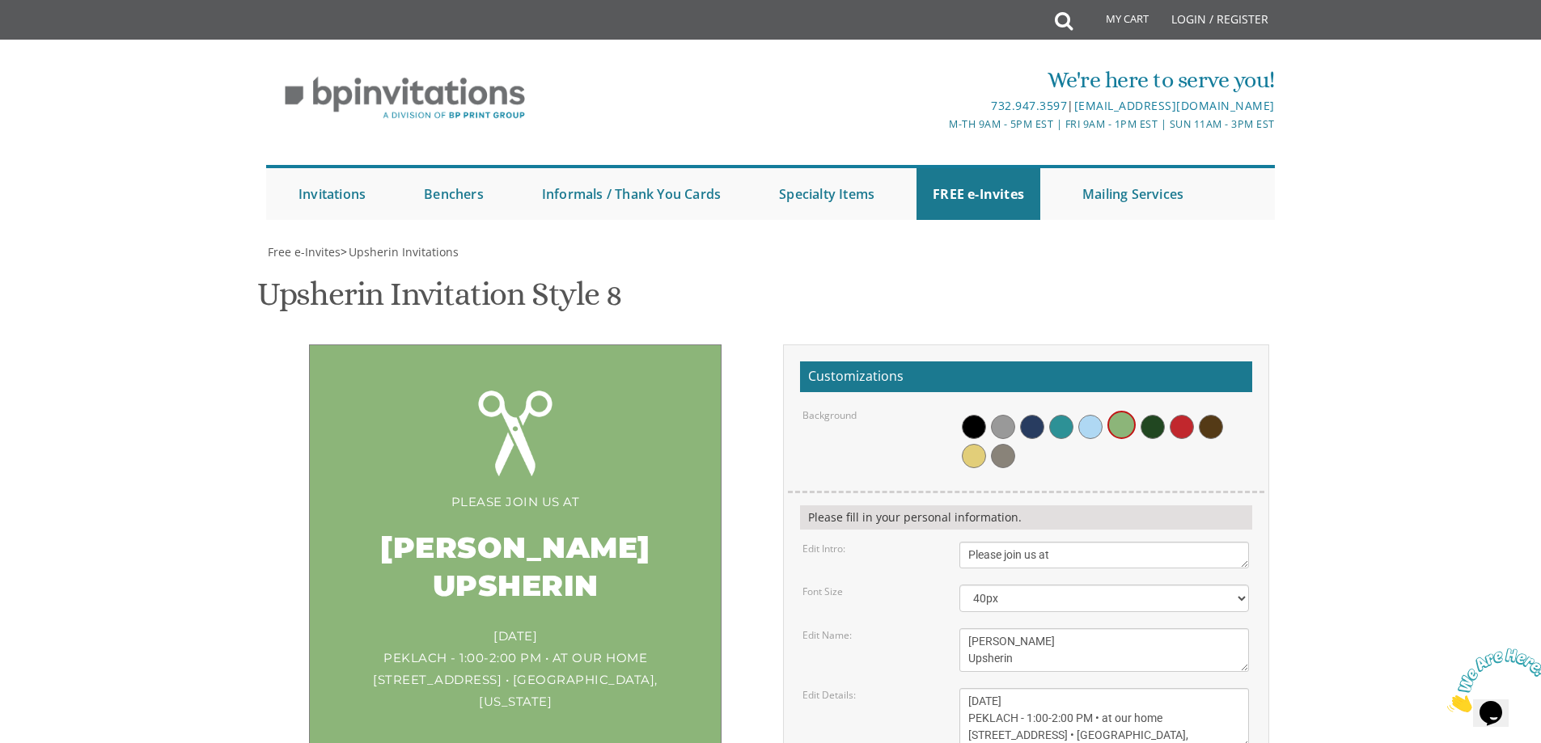
scroll to position [162, 0]
click at [1022, 628] on textarea "Ari's Upsherin" at bounding box center [1104, 650] width 290 height 44
click at [1132, 688] on textarea "Sunday, March 15th 1:00 pm • at our home 1750 E. 12th Street • Brookyln, New Yo…" at bounding box center [1104, 718] width 290 height 61
click at [1094, 688] on textarea "Sunday, March 15th 1:00 pm • at our home 1750 E. 12th Street • Brookyln, New Yo…" at bounding box center [1104, 718] width 290 height 61
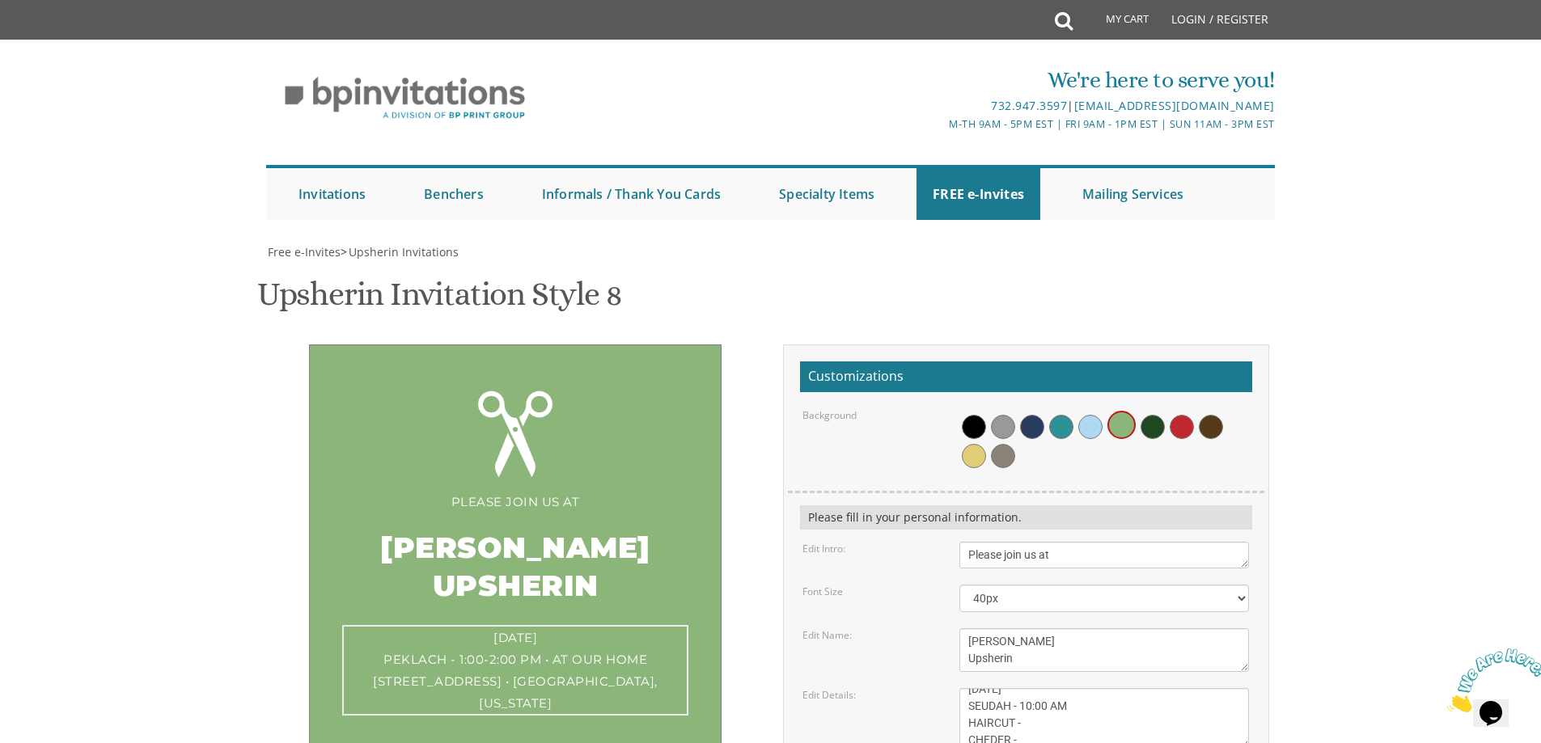
click at [1034, 688] on textarea "Sunday, March 15th 1:00 pm • at our home 1750 E. 12th Street • Brookyln, New Yo…" at bounding box center [1104, 718] width 290 height 61
click at [1032, 688] on textarea "Sunday, March 15th 1:00 pm • at our home 1750 E. 12th Street • Brookyln, New Yo…" at bounding box center [1104, 718] width 290 height 61
drag, startPoint x: 1182, startPoint y: 557, endPoint x: 950, endPoint y: 561, distance: 232.2
click at [950, 688] on div "Sunday, March 15th 1:00 pm • at our home 1750 E. 12th Street • Brookyln, New Yo…" at bounding box center [1104, 718] width 314 height 61
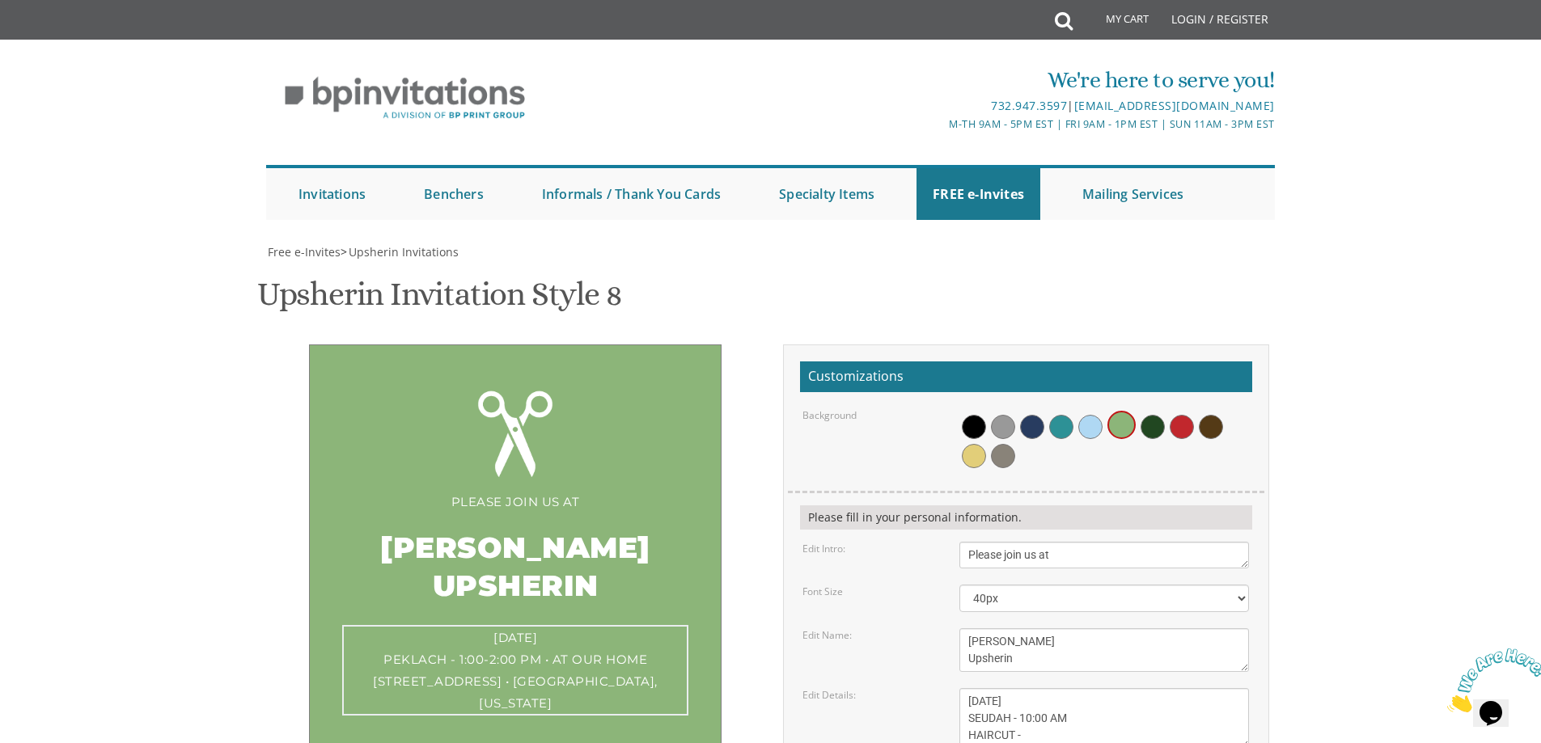
scroll to position [34, 0]
drag, startPoint x: 1071, startPoint y: 557, endPoint x: 963, endPoint y: 557, distance: 107.6
click at [963, 688] on textarea "Sunday, March 15th 1:00 pm • at our home 1750 E. 12th Street • Brookyln, New Yo…" at bounding box center [1104, 718] width 290 height 61
drag, startPoint x: 1007, startPoint y: 557, endPoint x: 1179, endPoint y: 604, distance: 177.8
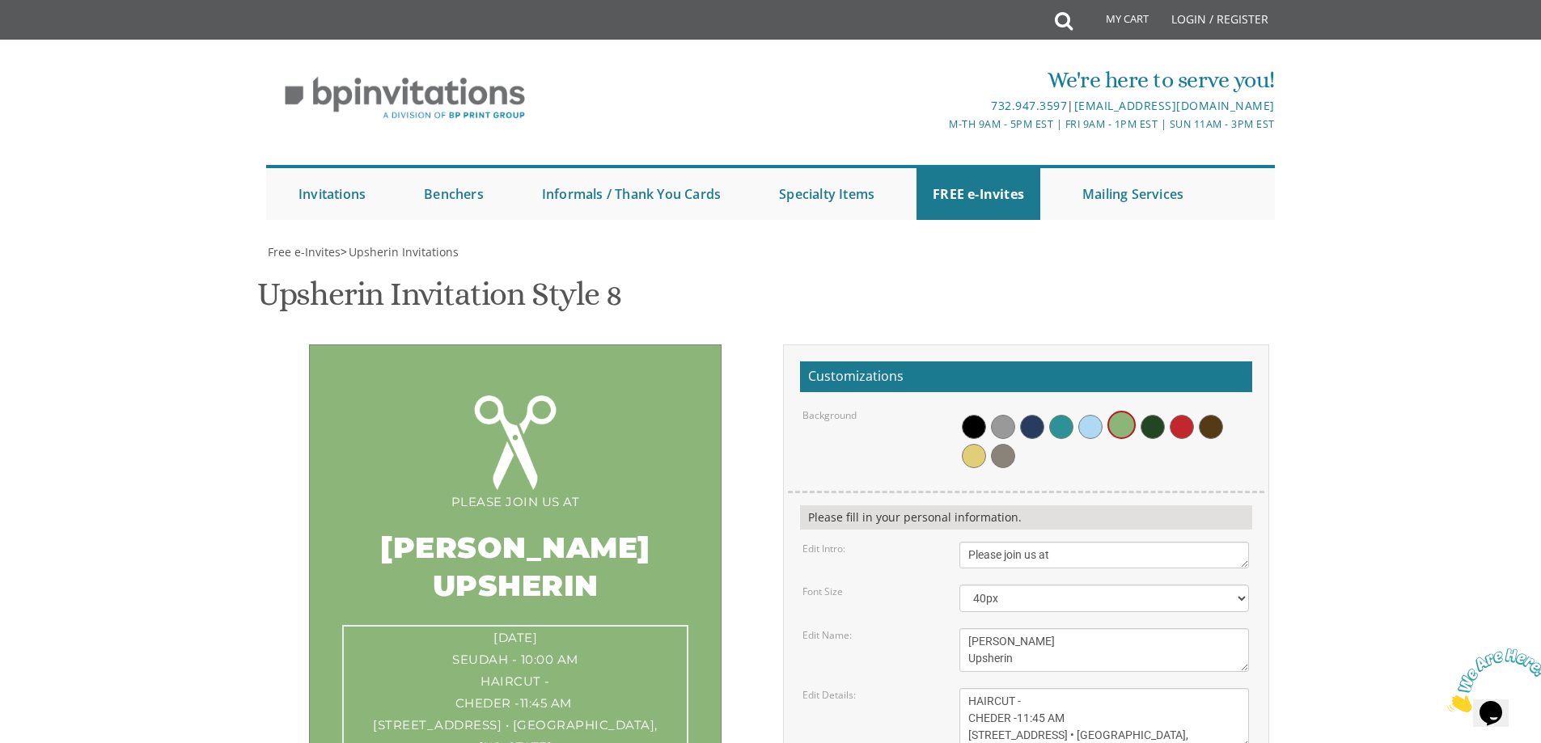
drag, startPoint x: 1090, startPoint y: 556, endPoint x: 906, endPoint y: 549, distance: 184.5
click at [906, 688] on div "Edit Details: Sunday, March 15th 1:00 pm • at our home 1750 E. 12th Street • Br…" at bounding box center [1025, 718] width 471 height 61
click at [1217, 688] on textarea "Sunday, March 15th 1:00 pm • at our home 1750 E. 12th Street • Brookyln, New Yo…" at bounding box center [1104, 718] width 290 height 61
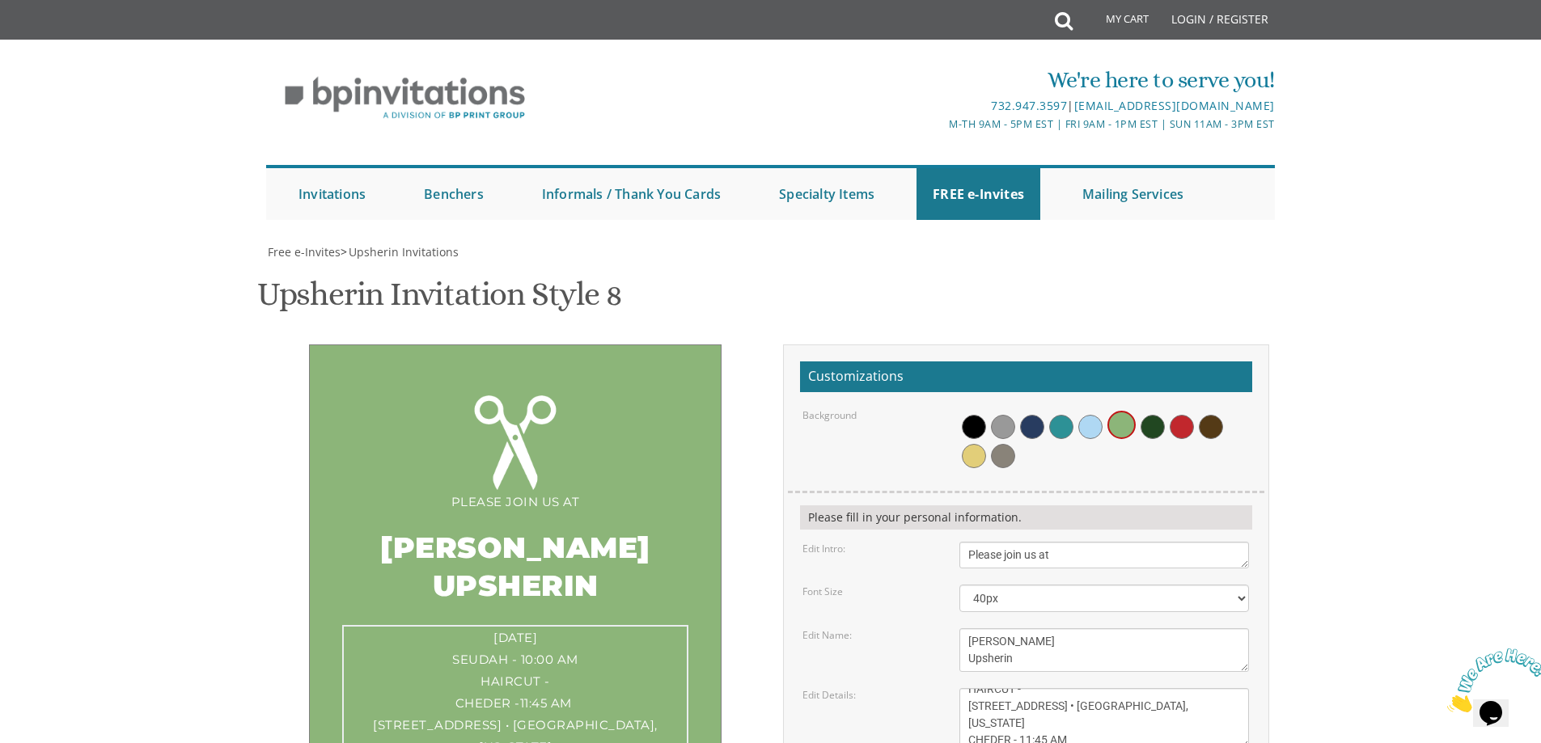
type textarea "Sunday, OCTOBER 5TH SEUDAH - 10:00 AM HAIRCUT - 108 E 4TH STREET • LAKEWOOD, Ne…"
drag, startPoint x: 992, startPoint y: 616, endPoint x: 955, endPoint y: 619, distance: 36.5
type textarea "BORUCH AND ESTI GOLDSTEINS"
click at [1162, 688] on textarea "Sunday, March 15th 1:00 pm • at our home 1750 E. 12th Street • Brookyln, New Yo…" at bounding box center [1104, 718] width 290 height 61
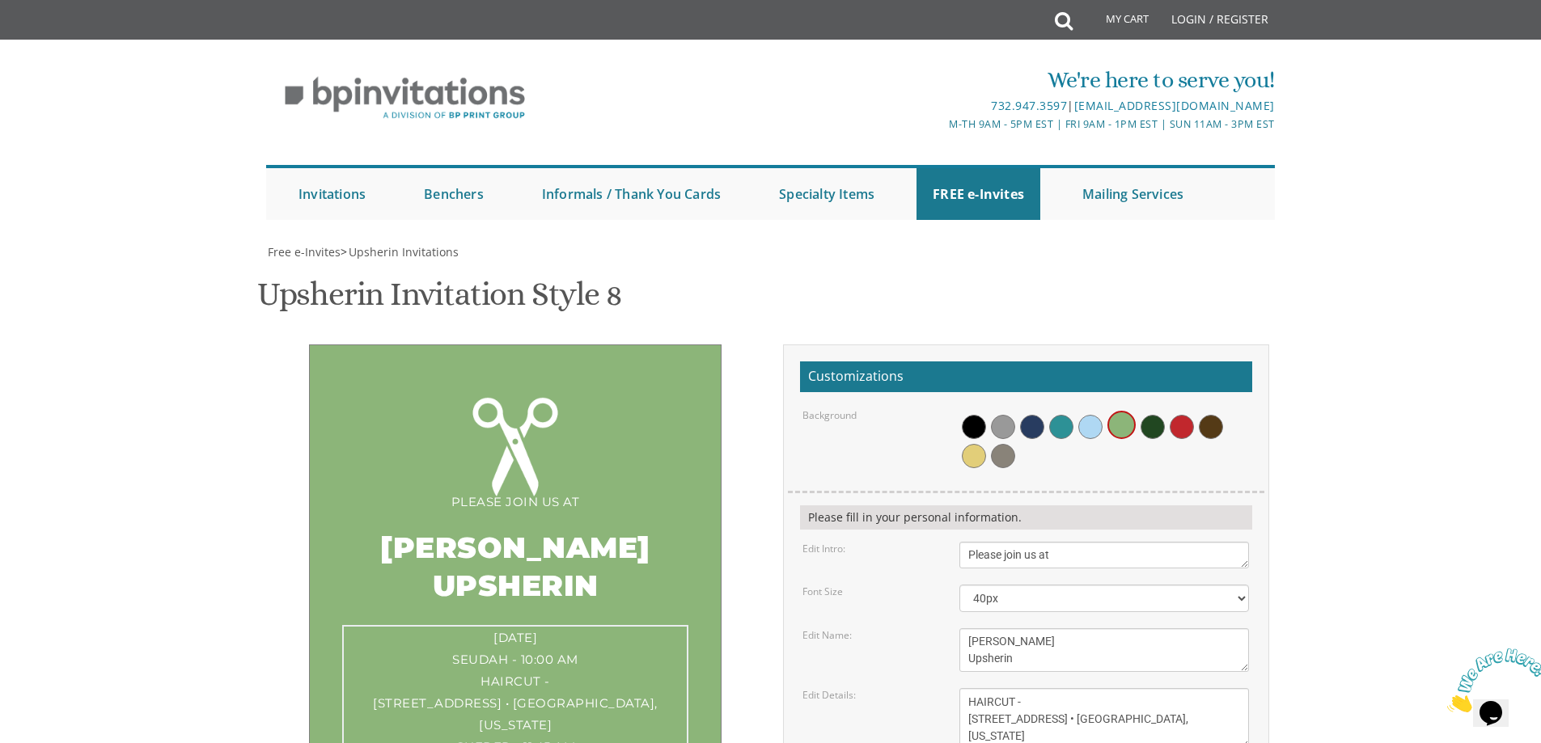
scroll to position [0, 0]
click at [1039, 688] on textarea "Sunday, March 15th 1:00 pm • at our home 1750 E. 12th Street • Brookyln, New Yo…" at bounding box center [1104, 718] width 290 height 61
click at [1054, 688] on textarea "Sunday, March 15th 1:00 pm • at our home 1750 E. 12th Street • Brookyln, New Yo…" at bounding box center [1104, 718] width 290 height 61
click at [1065, 688] on textarea "Sunday, March 15th 1:00 pm • at our home 1750 E. 12th Street • Brookyln, New Yo…" at bounding box center [1104, 718] width 290 height 61
drag, startPoint x: 1046, startPoint y: 476, endPoint x: 1037, endPoint y: 476, distance: 8.9
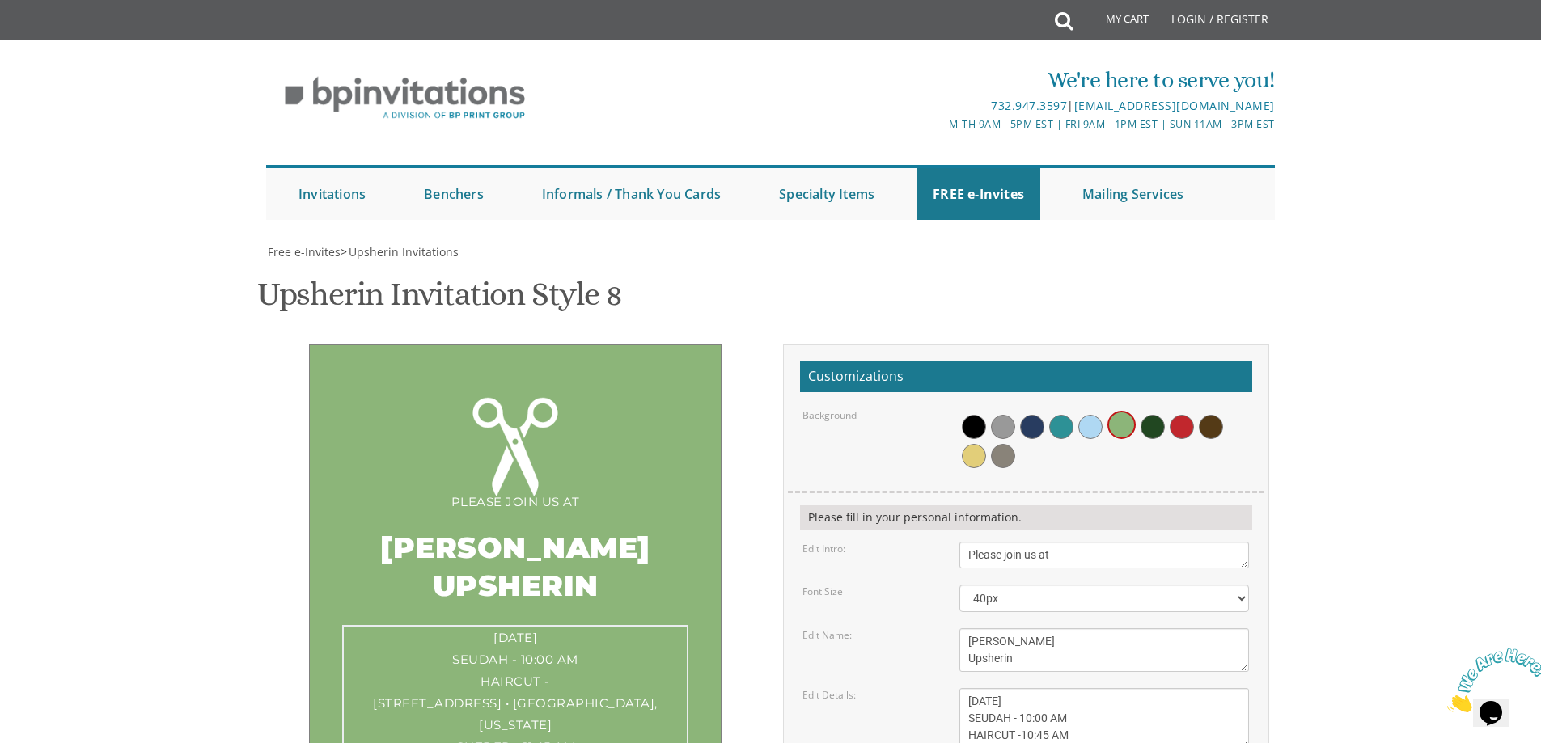
click at [1037, 688] on textarea "Sunday, March 15th 1:00 pm • at our home 1750 E. 12th Street • Brookyln, New Yo…" at bounding box center [1104, 718] width 290 height 61
click at [1095, 688] on textarea "Sunday, March 15th 1:00 pm • at our home 1750 E. 12th Street • Brookyln, New Yo…" at bounding box center [1104, 718] width 290 height 61
click at [1036, 688] on textarea "Sunday, March 15th 1:00 pm • at our home 1750 E. 12th Street • Brookyln, New Yo…" at bounding box center [1104, 718] width 290 height 61
click at [1094, 688] on textarea "Sunday, March 15th 1:00 pm • at our home 1750 E. 12th Street • Brookyln, New Yo…" at bounding box center [1104, 718] width 290 height 61
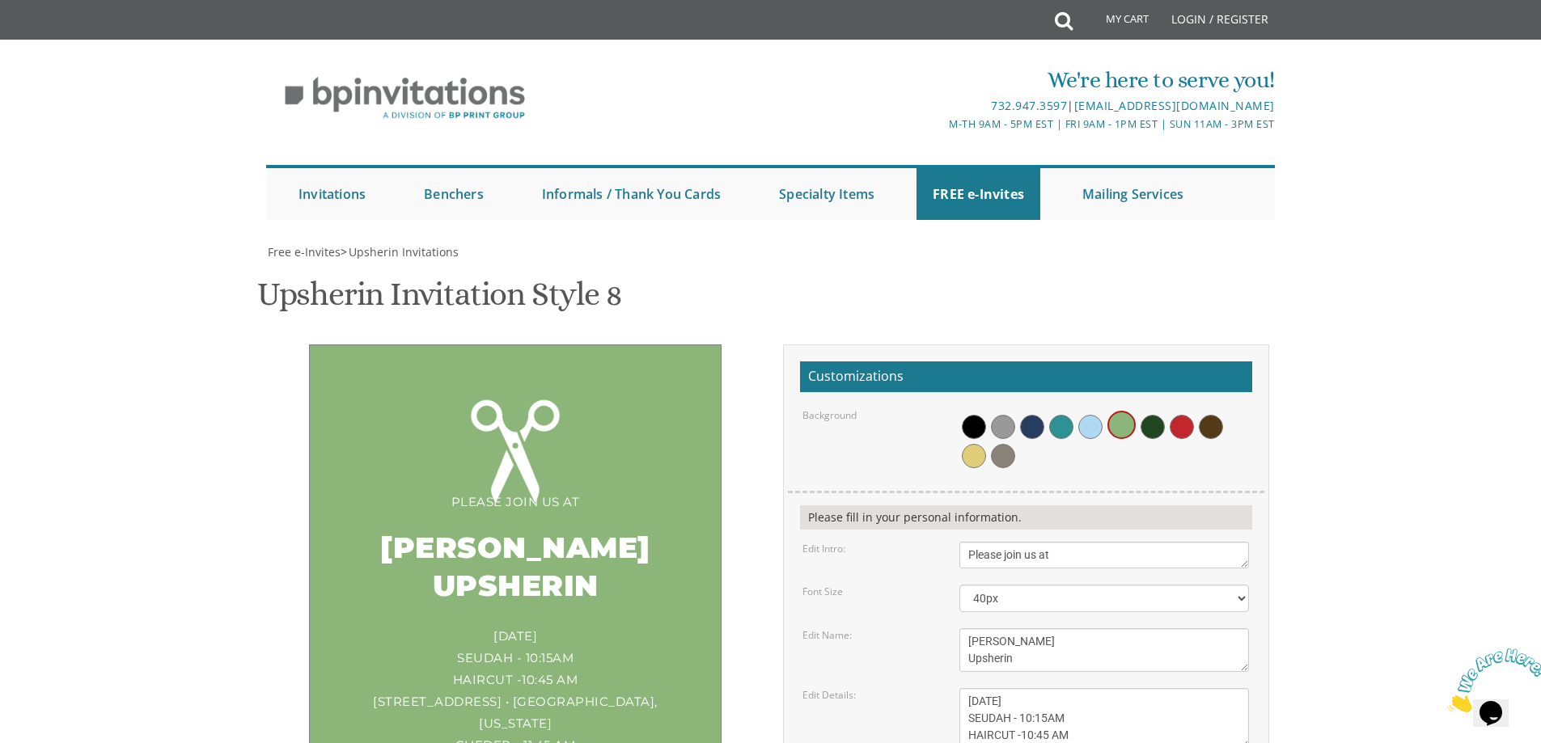
click at [1079, 688] on textarea "Sunday, March 15th 1:00 pm • at our home 1750 E. 12th Street • Brookyln, New Yo…" at bounding box center [1104, 718] width 290 height 61
click at [1089, 688] on textarea "Sunday, March 15th 1:00 pm • at our home 1750 E. 12th Street • Brookyln, New Yo…" at bounding box center [1104, 718] width 290 height 61
click at [455, 625] on div "Sunday, OCTOBER 5TH SEUDAH - 10:15AM HAIRCUT -10:45 AM 108 E 4TH STREET • LAKEW…" at bounding box center [515, 714] width 346 height 178
click at [967, 688] on textarea "Sunday, March 15th 1:00 pm • at our home 1750 E. 12th Street • Brookyln, New Yo…" at bounding box center [1104, 718] width 290 height 61
click at [1214, 688] on textarea "Sunday, March 15th 1:00 pm • at our home 1750 E. 12th Street • Brookyln, New Yo…" at bounding box center [1104, 718] width 290 height 61
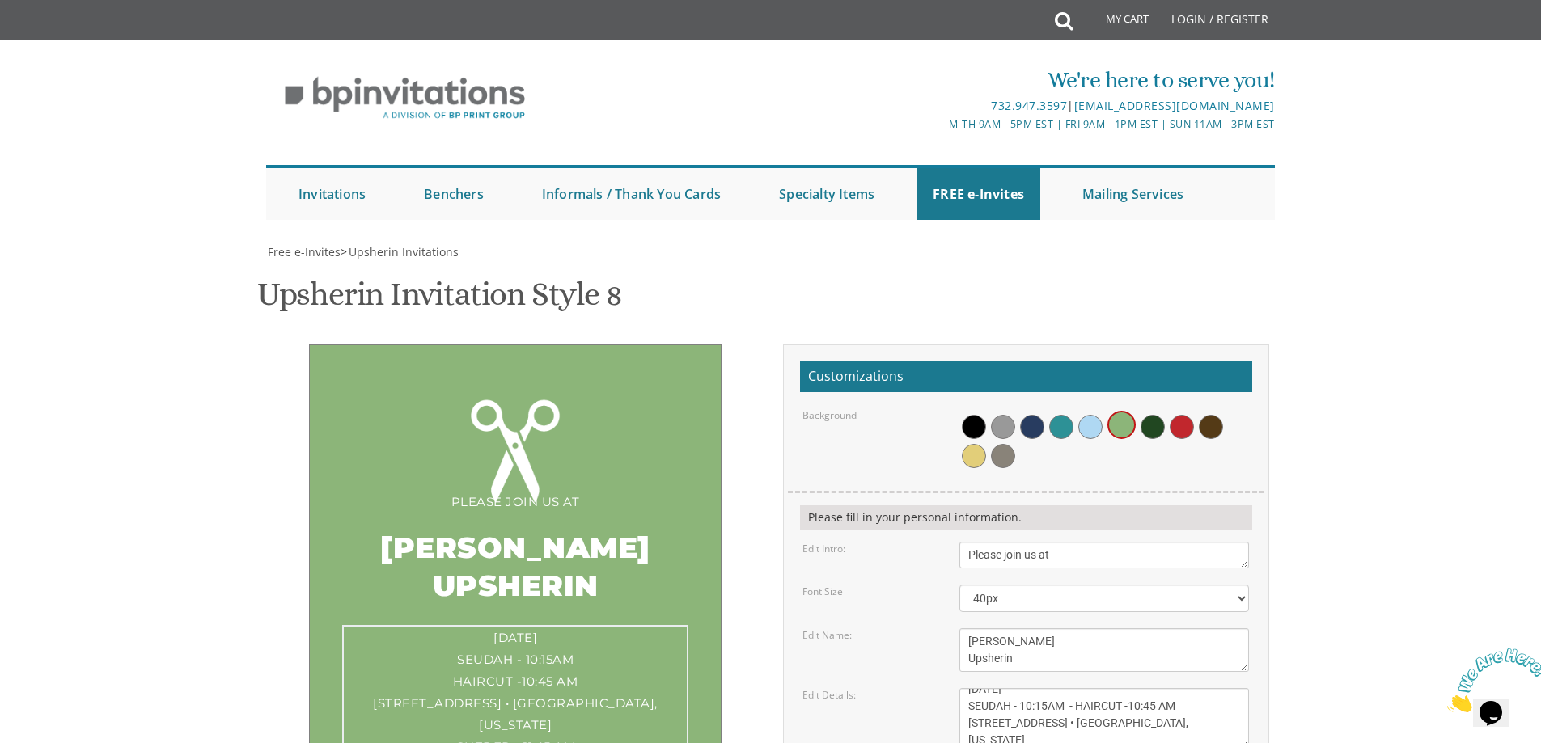
scroll to position [68, 0]
click at [966, 688] on textarea "Sunday, March 15th 1:00 pm • at our home 1750 E. 12th Street • Brookyln, New Yo…" at bounding box center [1104, 718] width 290 height 61
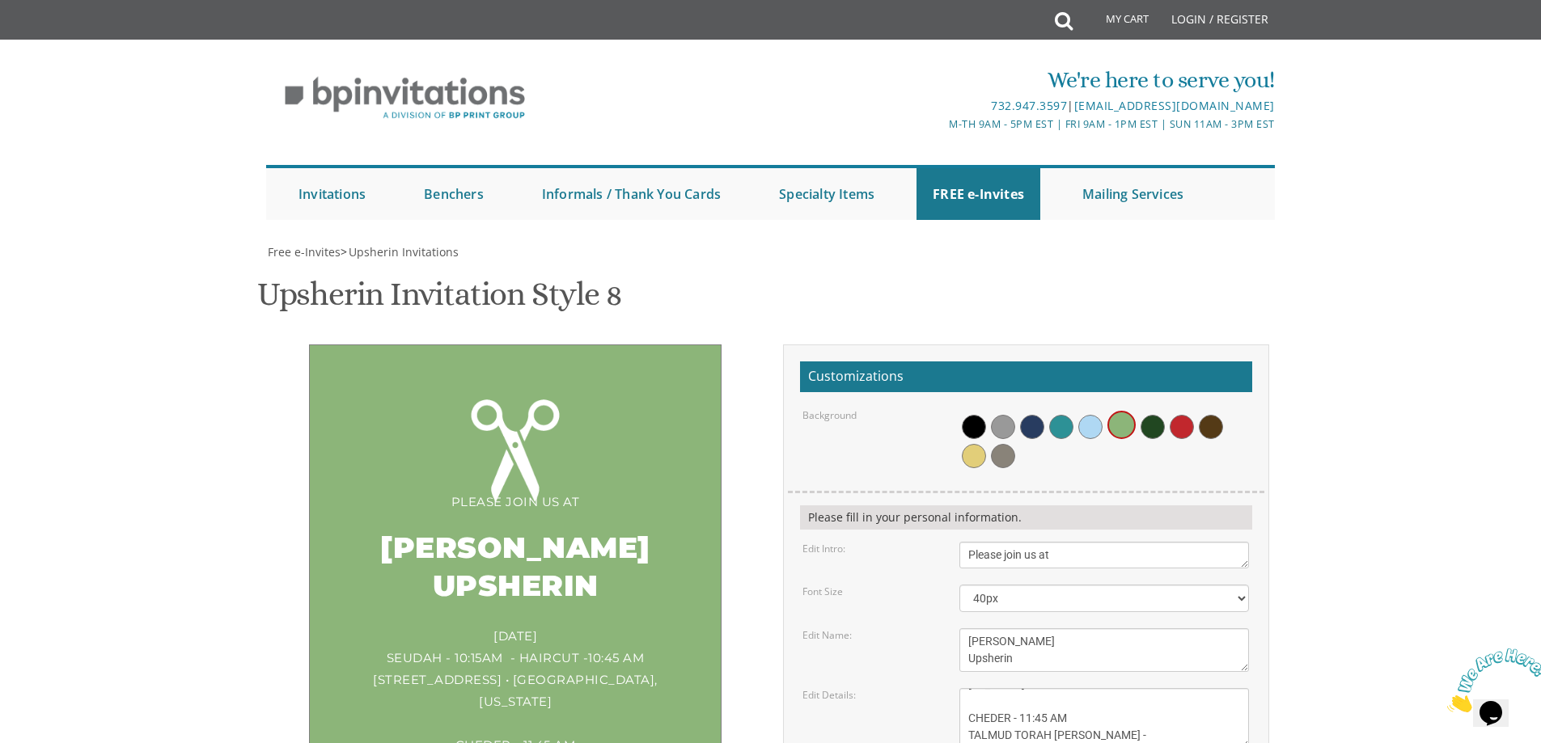
click at [671, 625] on div "Sunday, OCTOBER 5TH SEUDAH - 10:15AM - HAIRCUT -10:45 AM 108 E 4TH STREET • LAK…" at bounding box center [515, 712] width 346 height 175
click at [1084, 688] on textarea "Sunday, March 15th 1:00 pm • at our home 1750 E. 12th Street • Brookyln, New Yo…" at bounding box center [1104, 718] width 290 height 61
click at [533, 625] on div "Sunday, OCTOBER 5TH SEUDAH - 10:15AM - HAIRCUT -10:45 AM 108 E 4TH STREET • LAK…" at bounding box center [515, 714] width 346 height 178
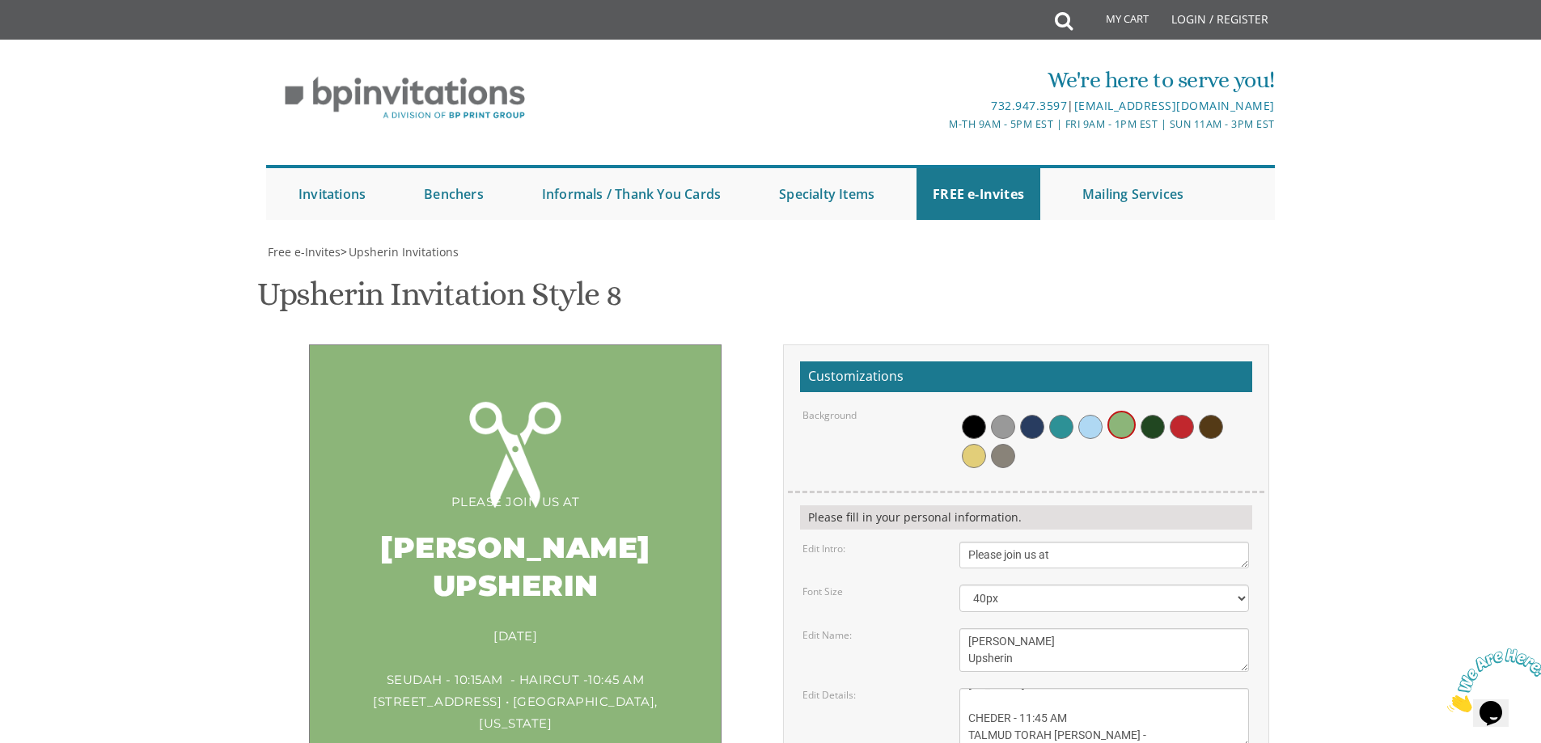
click at [1156, 688] on textarea "Sunday, March 15th 1:00 pm • at our home 1750 E. 12th Street • Brookyln, New Yo…" at bounding box center [1104, 718] width 290 height 61
click at [1157, 688] on textarea "Sunday, March 15th 1:00 pm • at our home 1750 E. 12th Street • Brookyln, New Yo…" at bounding box center [1104, 718] width 290 height 61
click at [1195, 688] on textarea "Sunday, March 15th 1:00 pm • at our home 1750 E. 12th Street • Brookyln, New Yo…" at bounding box center [1104, 718] width 290 height 61
type textarea "Sunday, OCTOBER 5TH SEUDAH - 10:15AM - HAIRCUT -10:45 AM 108 E 4TH STREET • LAK…"
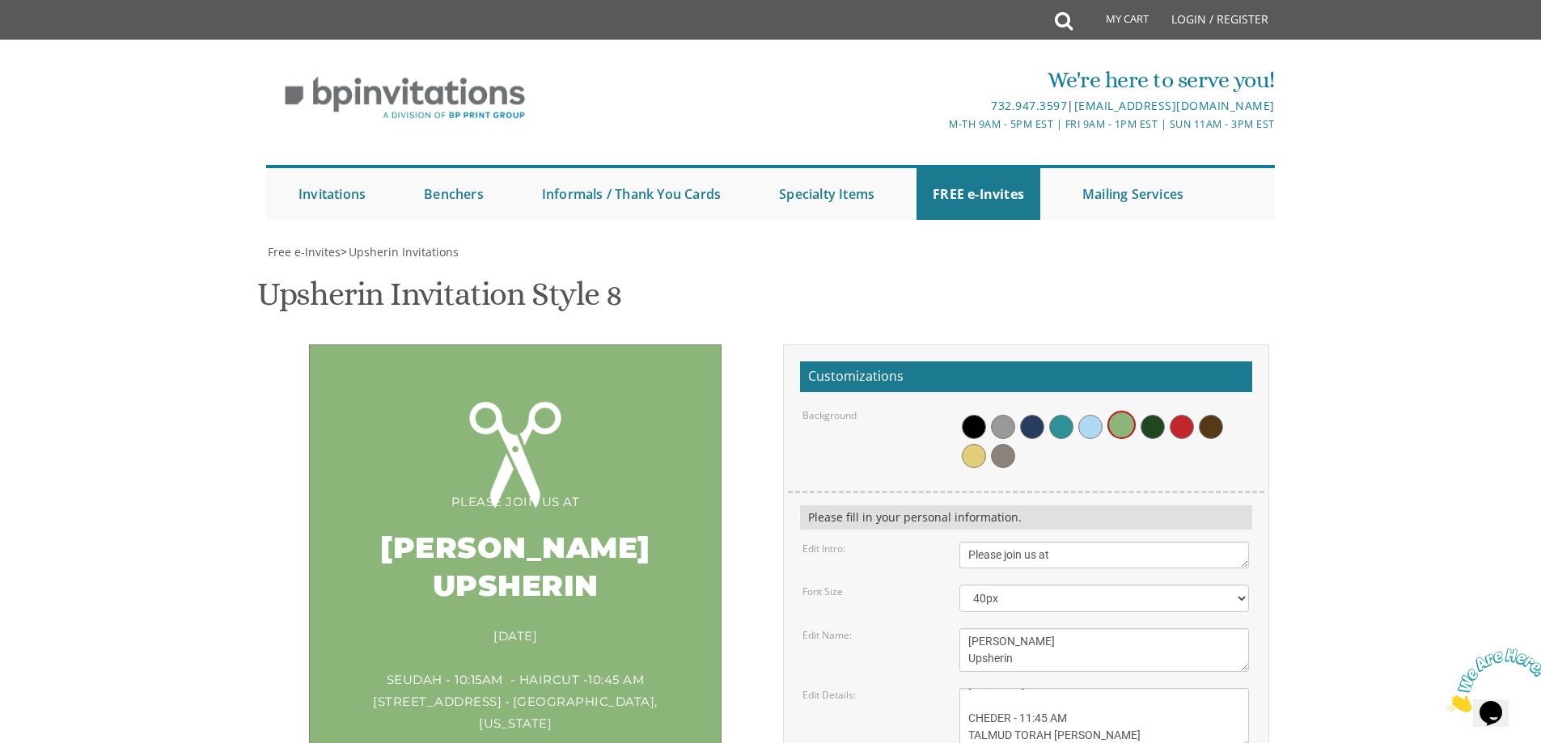
scroll to position [324, 0]
click at [512, 491] on div "Please join us at" at bounding box center [515, 502] width 346 height 22
click at [586, 513] on div "AVROHOM ELI'S Upsherin" at bounding box center [515, 569] width 346 height 112
click at [1081, 628] on textarea "Ari's Upsherin" at bounding box center [1104, 650] width 290 height 44
click at [1242, 585] on select "20px 30px 40px 50px 60px 70px 80px" at bounding box center [1104, 599] width 290 height 28
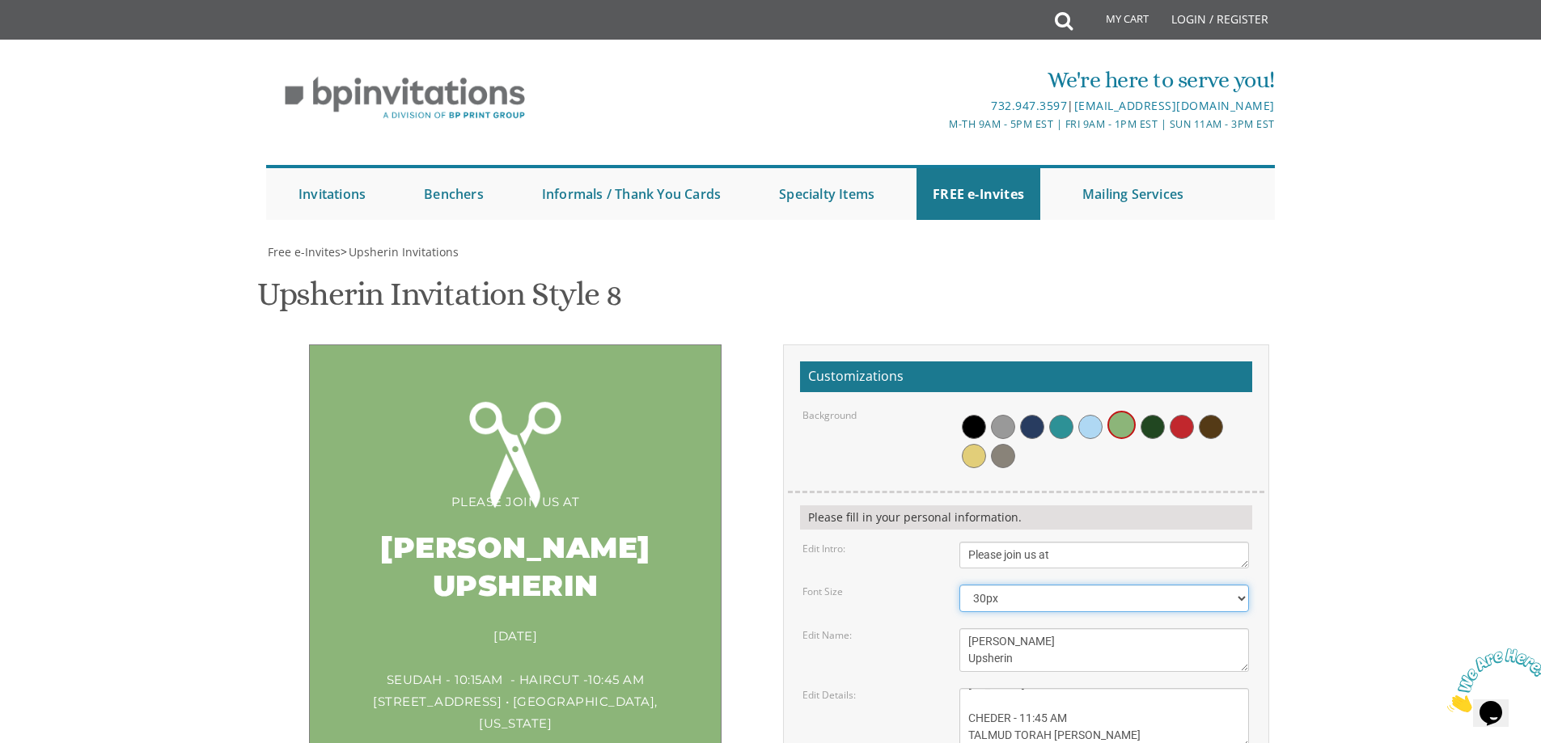
click at [959, 585] on select "20px 30px 40px 50px 60px 70px 80px" at bounding box center [1104, 599] width 290 height 28
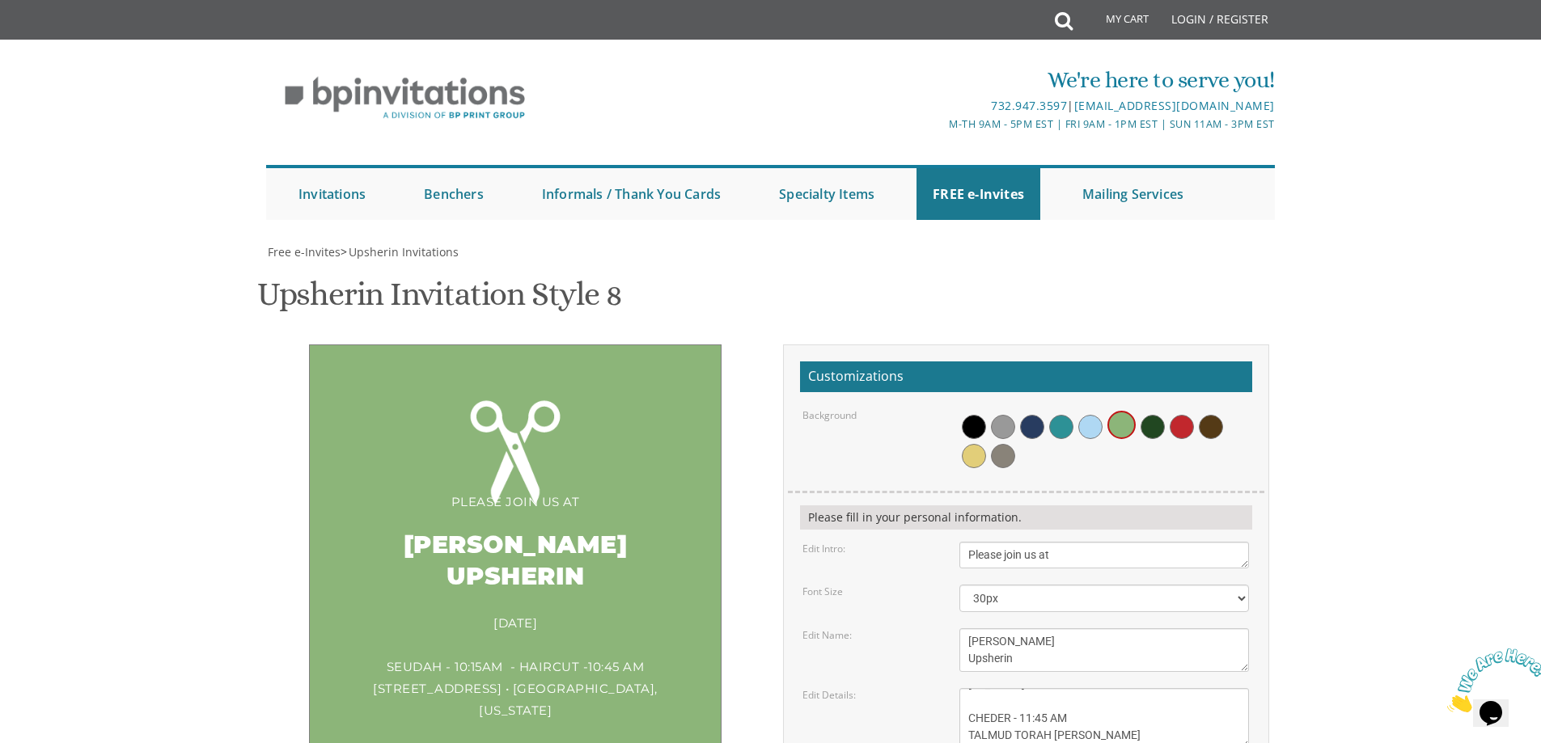
click at [582, 491] on div "Please join us at" at bounding box center [515, 502] width 346 height 22
click at [476, 513] on div "AVROHOM ELI'S Upsherin" at bounding box center [515, 562] width 346 height 99
click at [452, 491] on div "Please join us at" at bounding box center [515, 502] width 346 height 22
click at [550, 612] on div "Sunday, OCTOBER 5TH SEUDAH - 10:15AM - HAIRCUT -10:45 AM 108 E 4TH STREET • LAK…" at bounding box center [515, 710] width 346 height 197
click at [565, 612] on div "Sunday, OCTOBER 5TH SEUDAH - 10:15AM - HAIRCUT -10:45 AM 108 E 4TH STREET • LAK…" at bounding box center [515, 710] width 346 height 197
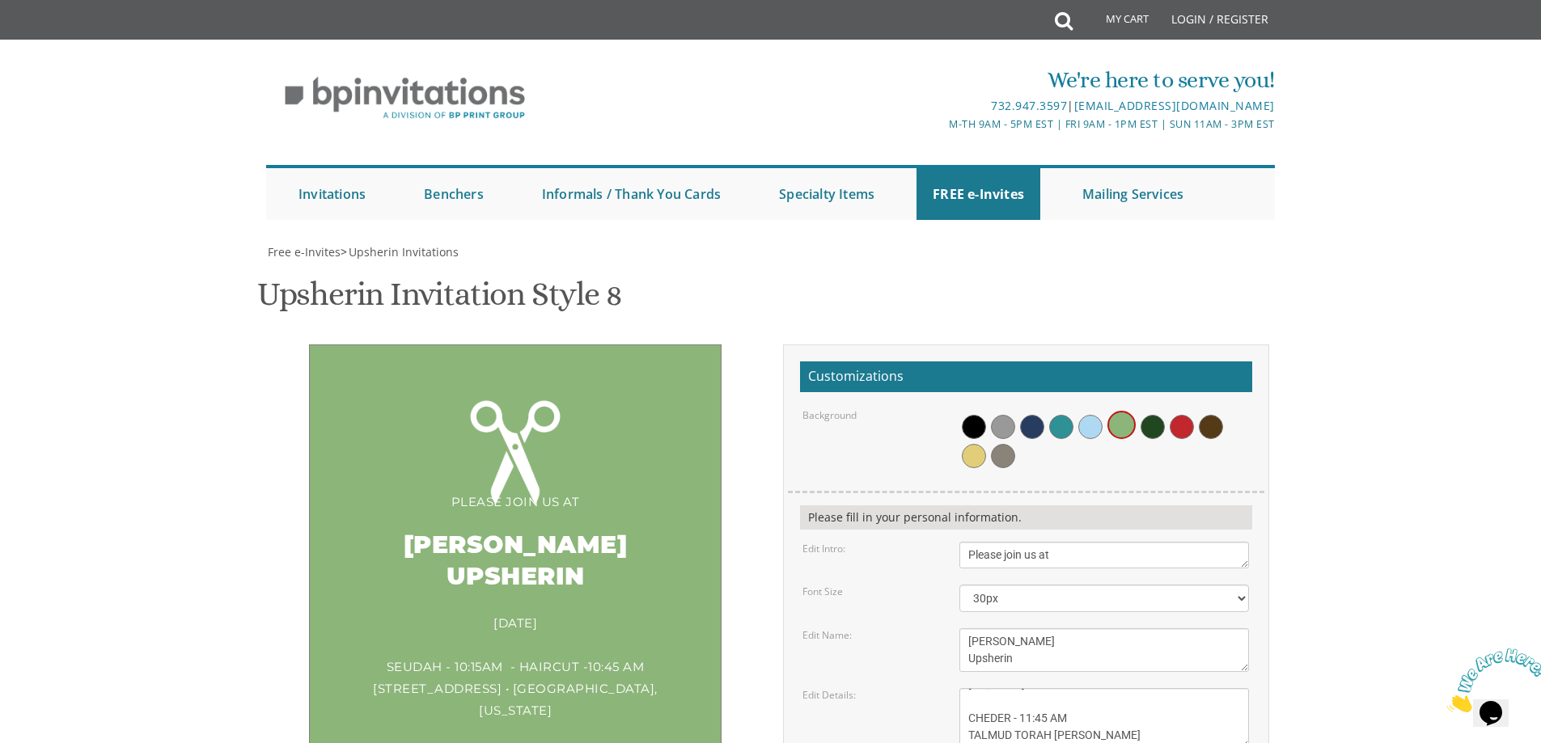
drag, startPoint x: 569, startPoint y: 460, endPoint x: 496, endPoint y: 423, distance: 82.5
click at [568, 612] on div "Sunday, OCTOBER 5TH SEUDAH - 10:15AM - HAIRCUT -10:45 AM 108 E 4TH STREET • LAK…" at bounding box center [515, 710] width 346 height 197
click at [538, 345] on div "Please join us at AVROHOM ELI'S Upsherin Sunday, OCTOBER 5TH SEUDAH - 10:15AM -…" at bounding box center [515, 619] width 413 height 548
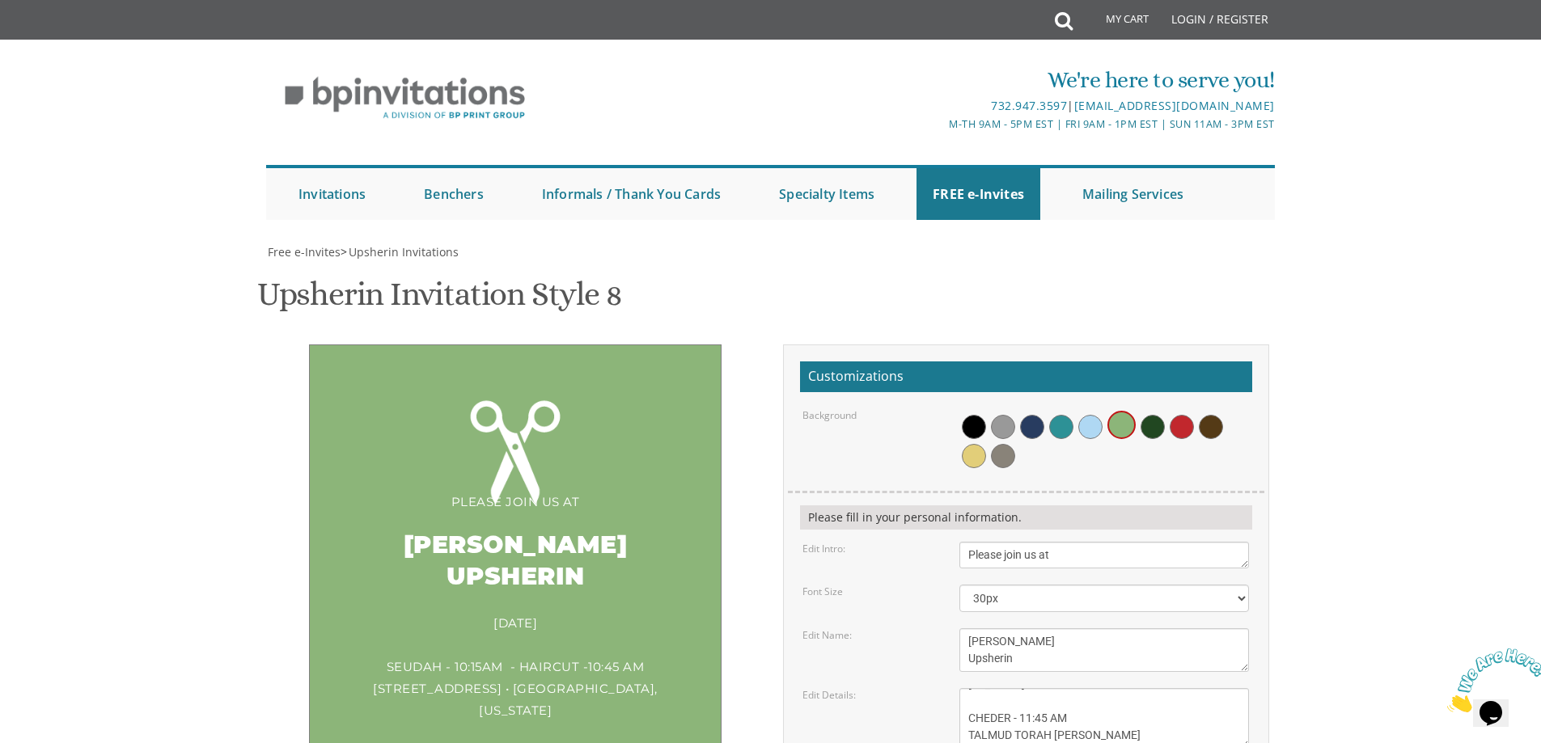
click at [556, 345] on div "Please join us at AVROHOM ELI'S Upsherin Sunday, OCTOBER 5TH SEUDAH - 10:15AM -…" at bounding box center [515, 619] width 413 height 548
click at [696, 540] on div "Please join us at AVROHOM ELI'S Upsherin Sunday, OCTOBER 5TH SEUDAH - 10:15AM -…" at bounding box center [515, 619] width 413 height 548
click at [1007, 362] on form "Customizations Background Please fill in your personal information. Edit Intro:…" at bounding box center [1026, 648] width 452 height 573
click at [1010, 585] on select "20px 30px 40px 50px 60px 70px 80px" at bounding box center [1104, 599] width 290 height 28
click at [959, 585] on select "20px 30px 40px 50px 60px 70px 80px" at bounding box center [1104, 599] width 290 height 28
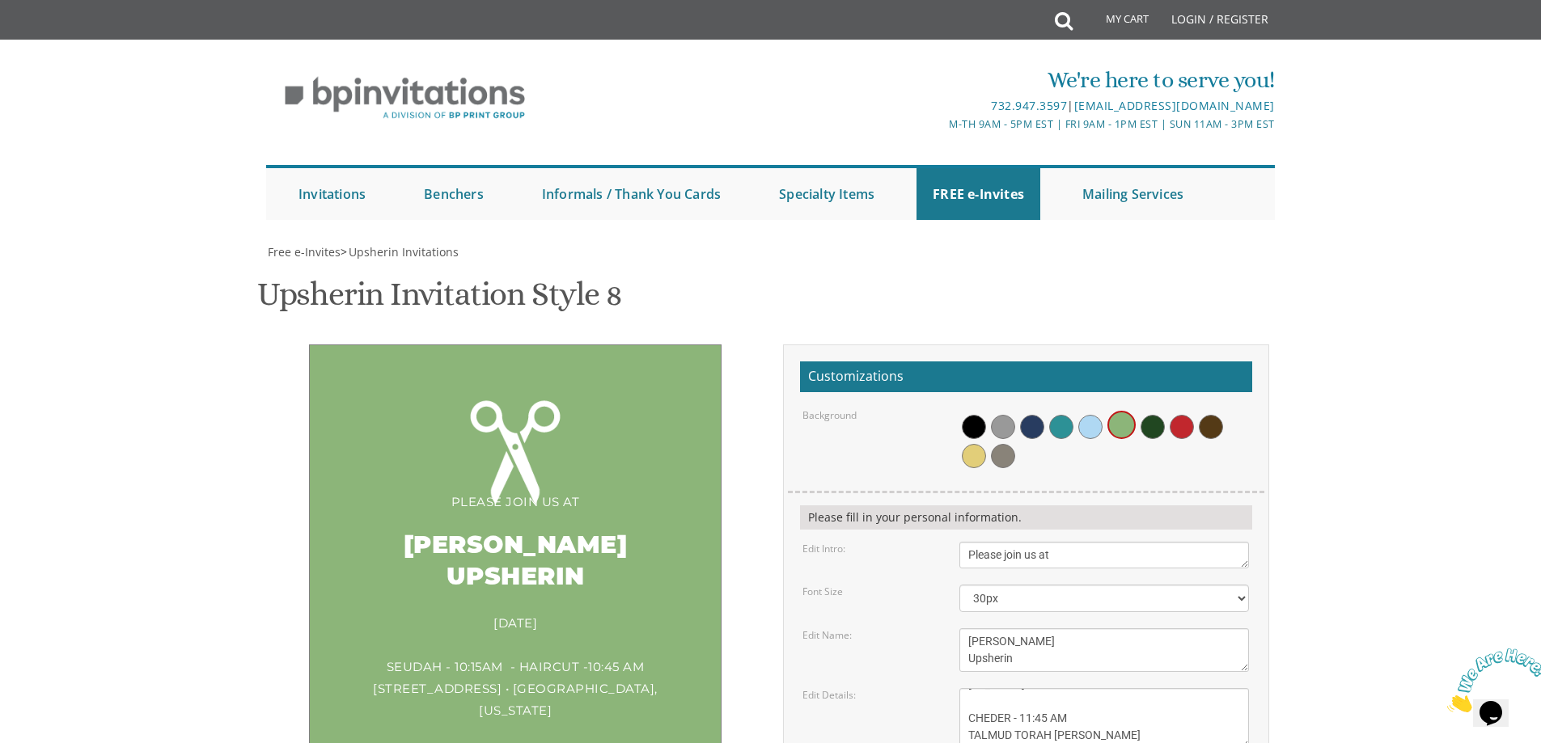
click at [900, 688] on div "Edit Details:" at bounding box center [868, 695] width 157 height 14
click at [1073, 688] on textarea "Sunday, March 15th 1:00 pm • at our home 1750 E. 12th Street • Brookyln, New Yo…" at bounding box center [1104, 718] width 290 height 61
click at [1047, 628] on textarea "Ari's Upsherin" at bounding box center [1104, 650] width 290 height 44
click at [1065, 688] on textarea "Sunday, March 15th 1:00 pm • at our home 1750 E. 12th Street • Brookyln, New Yo…" at bounding box center [1104, 718] width 290 height 61
click at [1236, 585] on select "20px 30px 40px 50px 60px 70px 80px" at bounding box center [1104, 599] width 290 height 28
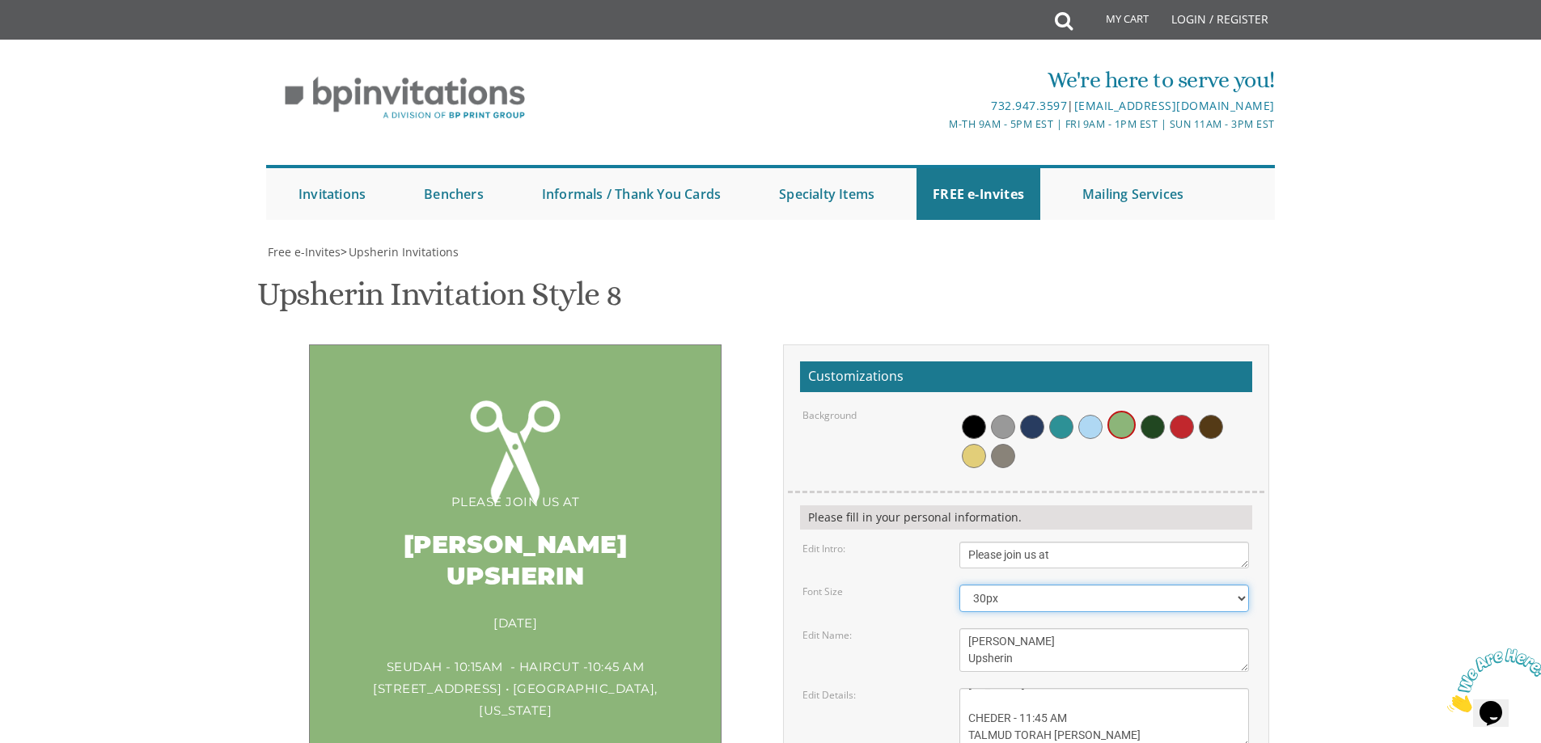
select select "20px"
click at [959, 585] on select "20px 30px 40px 50px 60px 70px 80px" at bounding box center [1104, 599] width 290 height 28
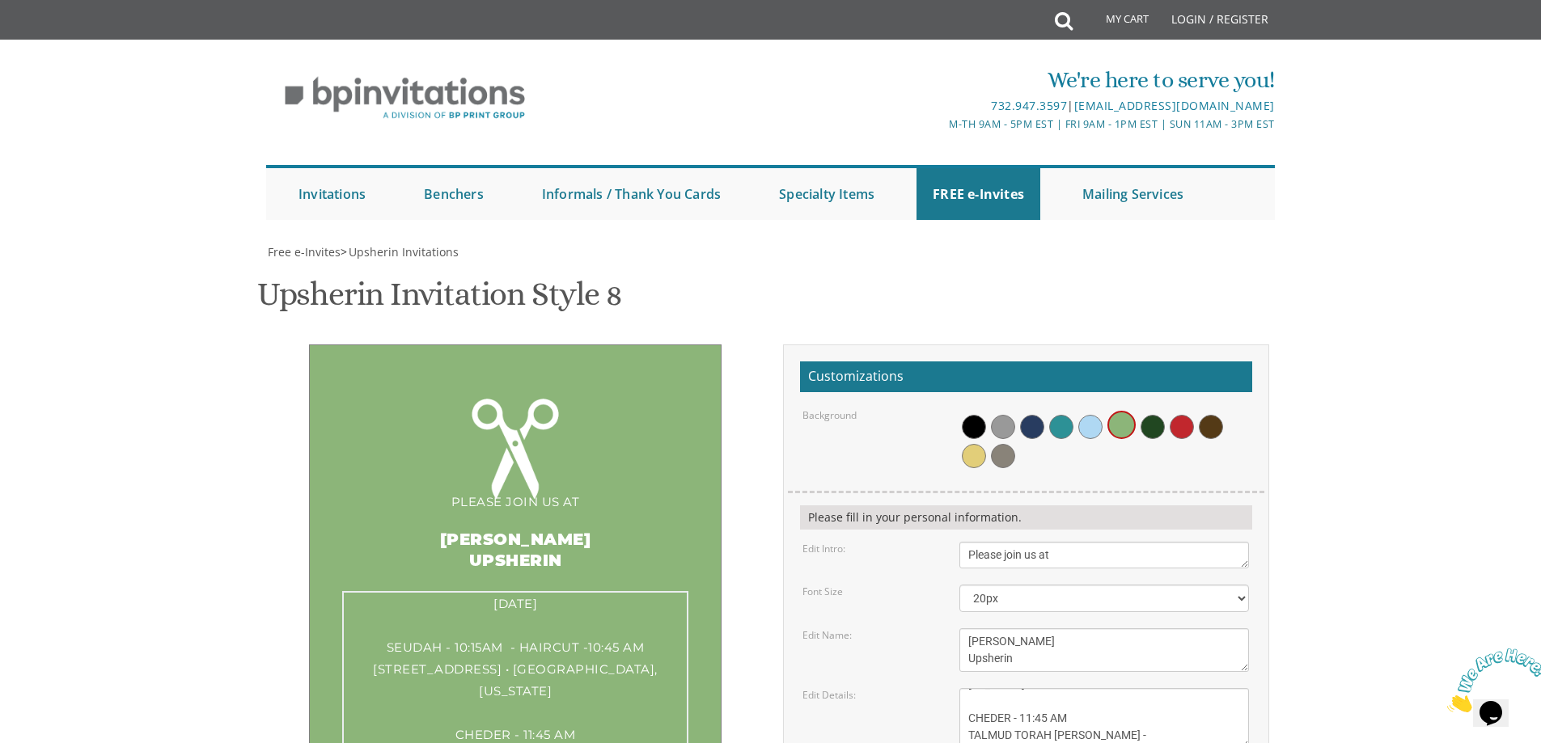
type textarea "Sunday, OCTOBER 5TH SEUDAH - 10:15AM - HAIRCUT -10:45 AM 108 E 4TH STREET • LAK…"
click at [1031, 628] on textarea "Ari's Upsherin" at bounding box center [1104, 650] width 290 height 44
click at [1204, 585] on select "20px 30px 40px 50px 60px 70px 80px" at bounding box center [1104, 599] width 290 height 28
select select "30px"
click at [959, 585] on select "20px 30px 40px 50px 60px 70px 80px" at bounding box center [1104, 599] width 290 height 28
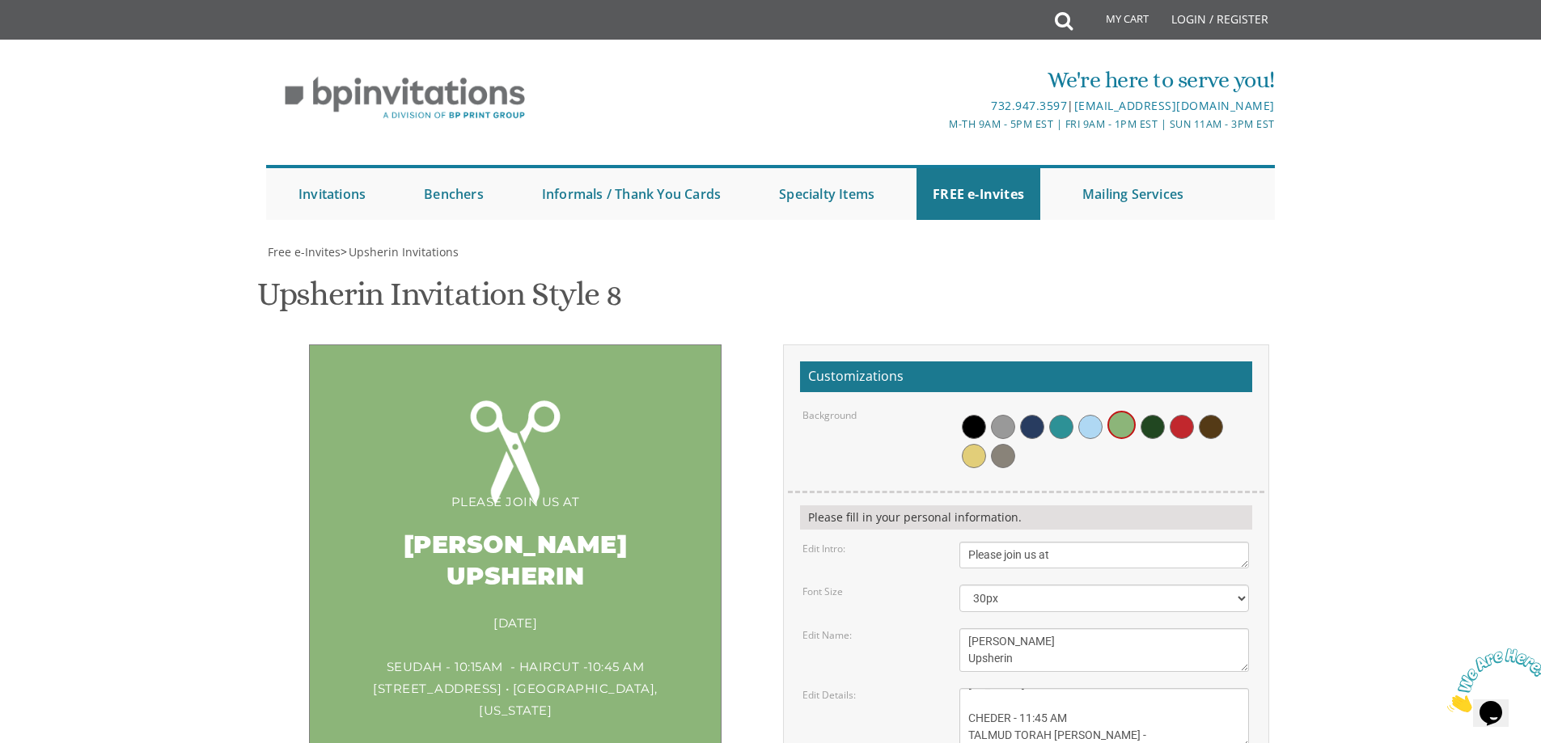
click at [510, 345] on div "Please join us at AVROHOM ELI'S Upsherin Sunday, OCTOBER 5TH SEUDAH - 10:15AM -…" at bounding box center [515, 619] width 413 height 548
click at [554, 491] on div "Please join us at" at bounding box center [515, 502] width 346 height 22
click at [561, 345] on div "Please join us at AVROHOM ELI'S Upsherin Sunday, OCTOBER 5TH SEUDAH - 10:15AM -…" at bounding box center [515, 619] width 413 height 548
click at [578, 513] on div "AVROHOM ELI'S Upsherin" at bounding box center [515, 562] width 346 height 99
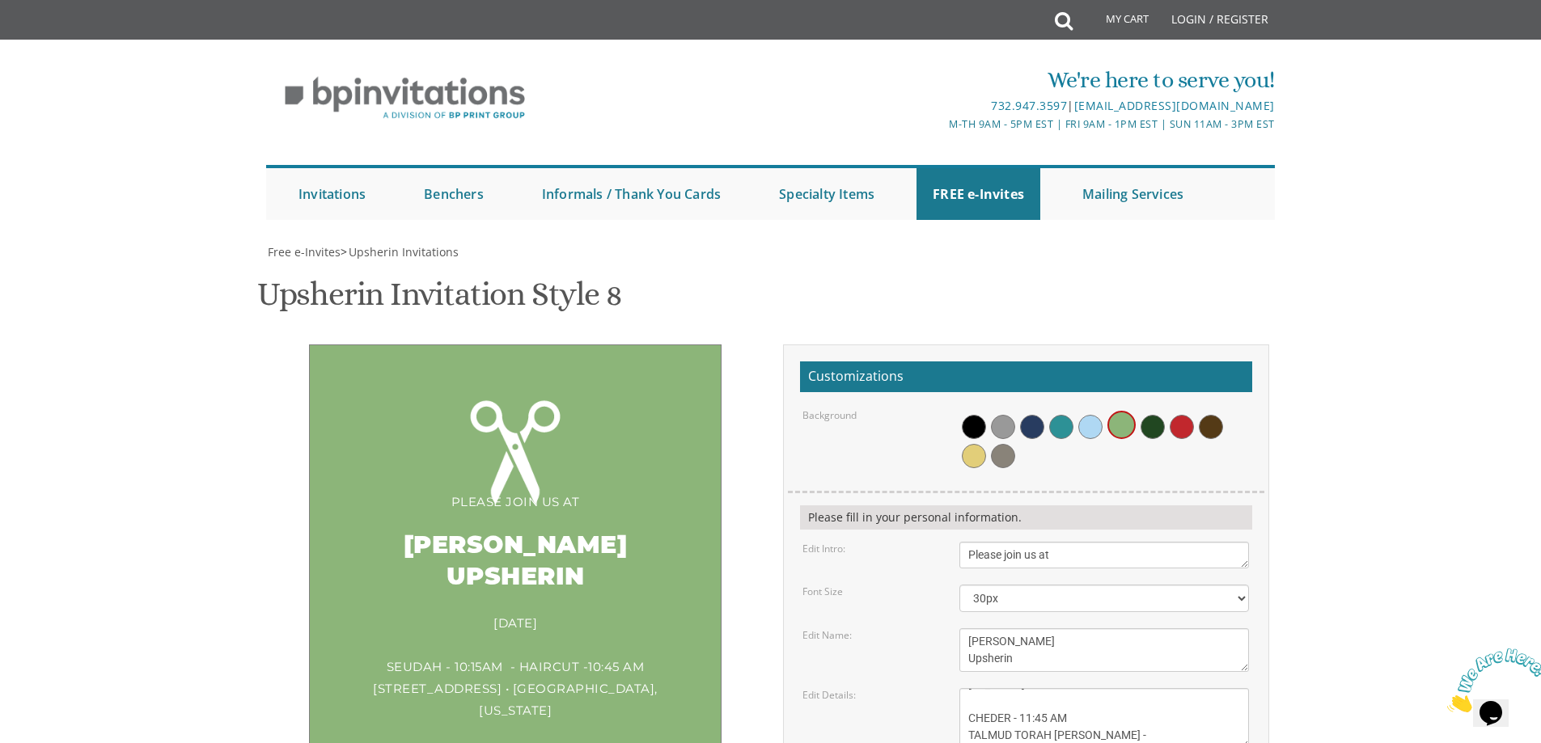
click at [495, 612] on div "Sunday, OCTOBER 5TH SEUDAH - 10:15AM - HAIRCUT -10:45 AM 108 E 4TH STREET • LAK…" at bounding box center [515, 710] width 346 height 197
click at [1099, 688] on textarea "Sunday, March 15th 1:00 pm • at our home 1750 E. 12th Street • Brookyln, New Yo…" at bounding box center [1104, 718] width 290 height 61
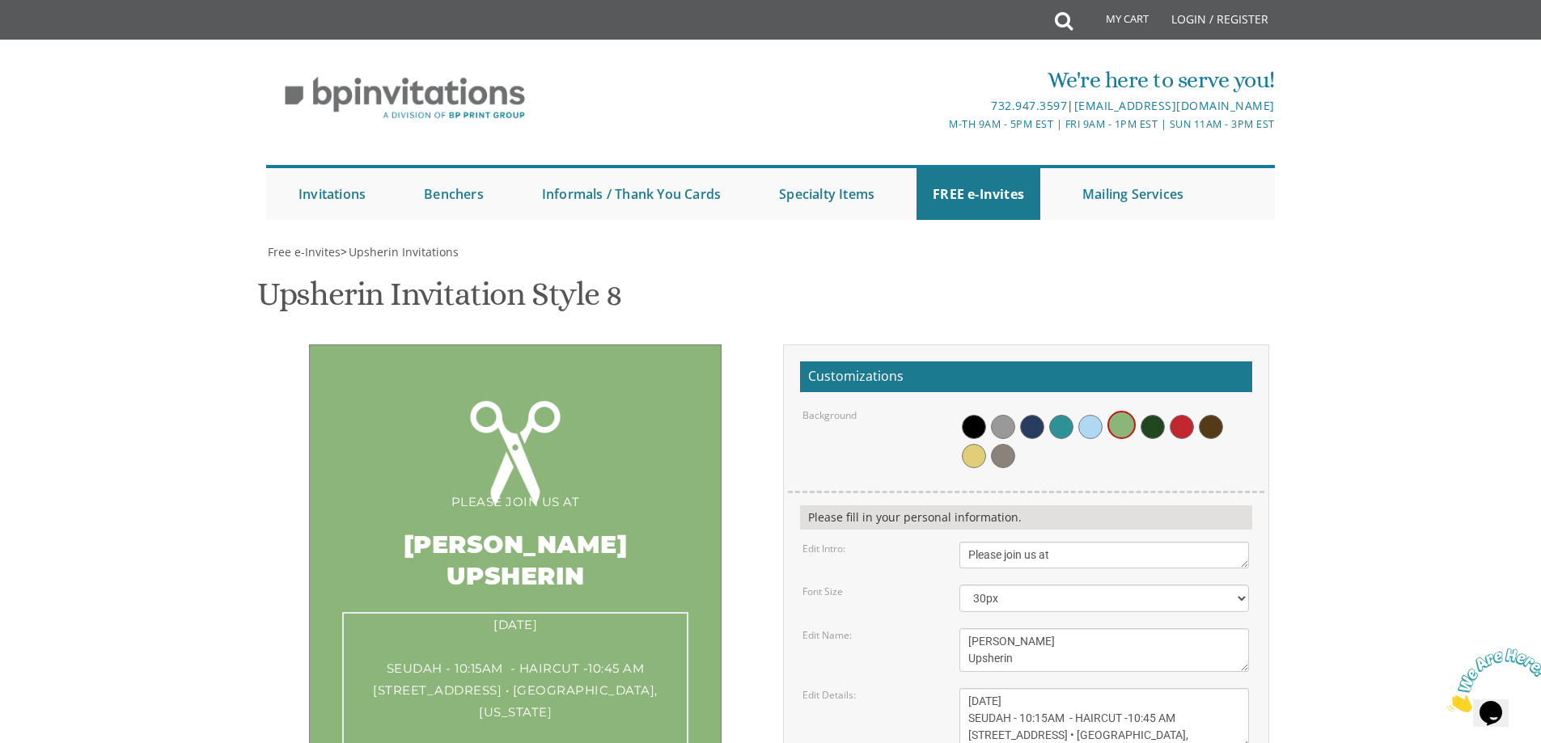
click at [766, 422] on div "Please join us at AVROHOM ELI'S Upsherin Sunday, OCTOBER 5TH SEUDAH - 10:15AM -…" at bounding box center [515, 630] width 510 height 571
type textarea "Sunday, OCTOBER 5TH SEUDAH - 10:15AM - HAIRCUT -10:45 AM 108 E 4TH STREET • LAK…"
click at [1303, 411] on body "My Cart Total: View Cart Item(s) Submit My Cart Total: View Cart Item(s) Login …" at bounding box center [770, 696] width 1541 height 1393
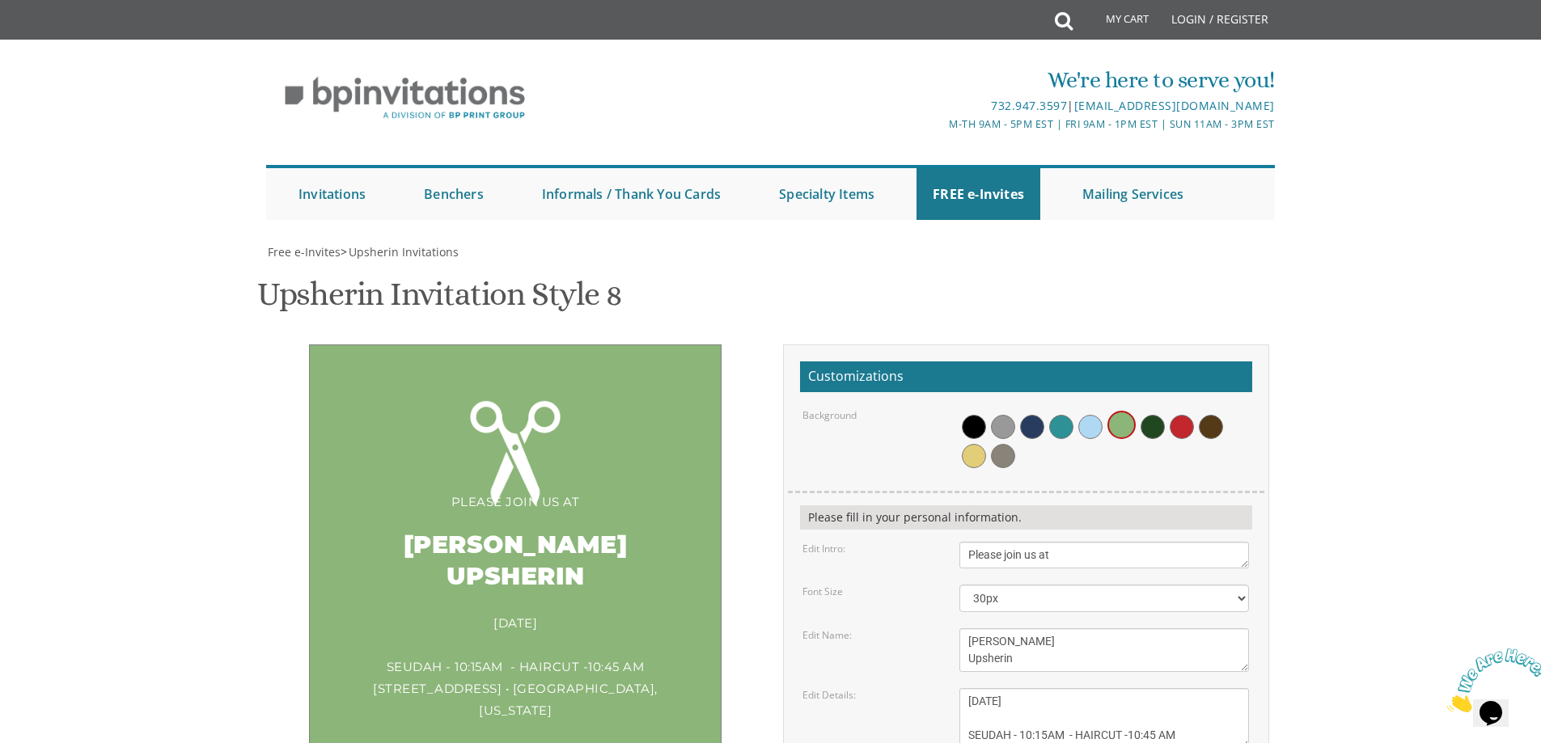
type textarea "BORUCH AND ESTI GOLDSTEIN"
drag, startPoint x: 726, startPoint y: 502, endPoint x: 750, endPoint y: 490, distance: 26.4
click at [727, 502] on div "Please join us at AVROHOM ELI'S Upsherin Sunday, OCTOBER 5TH SEUDAH - 10:15AM -…" at bounding box center [770, 654] width 1021 height 619
